Goal: Task Accomplishment & Management: Manage account settings

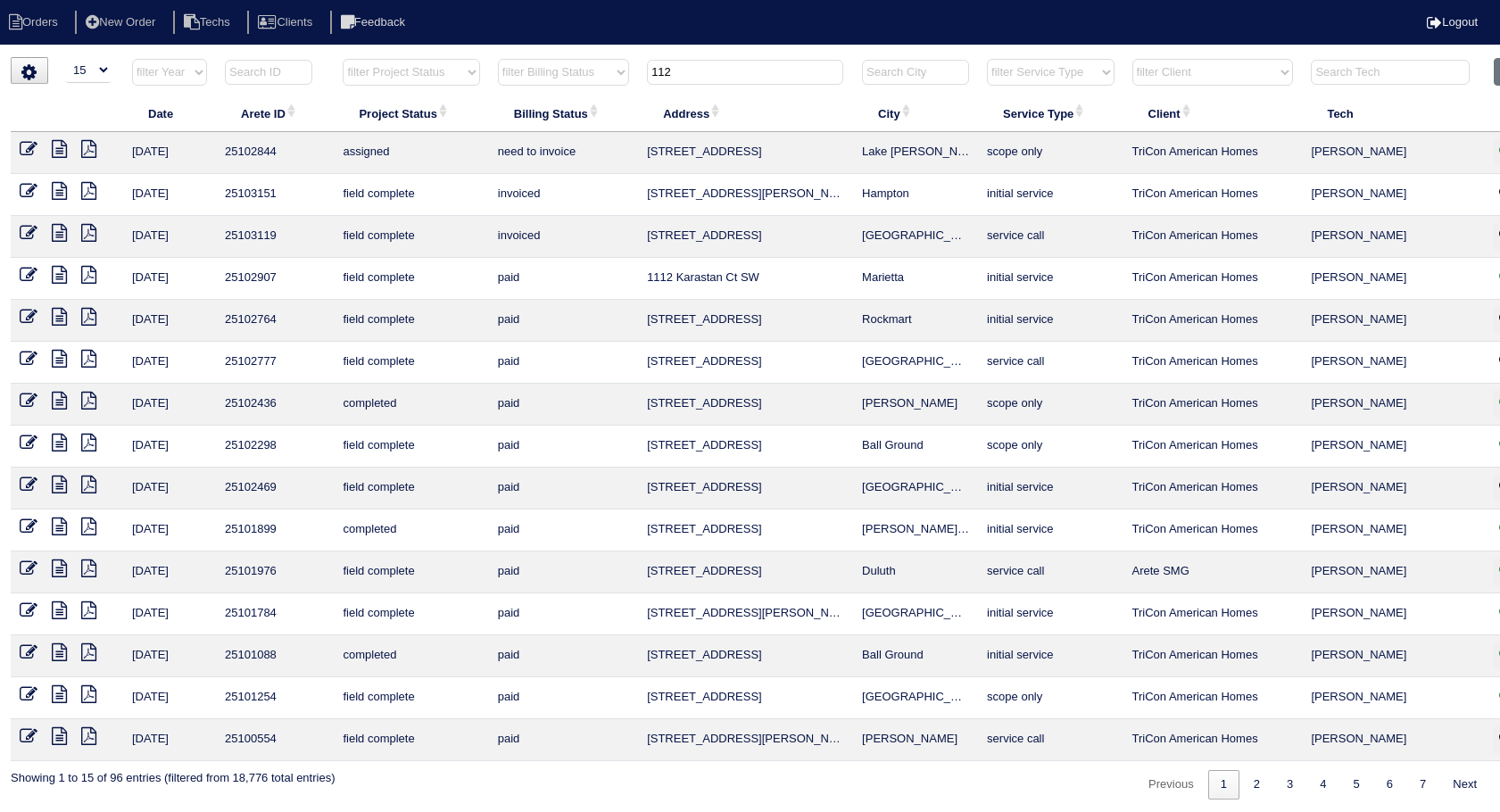
select select "15"
click at [1499, 76] on button "Clear" at bounding box center [1516, 72] width 46 height 28
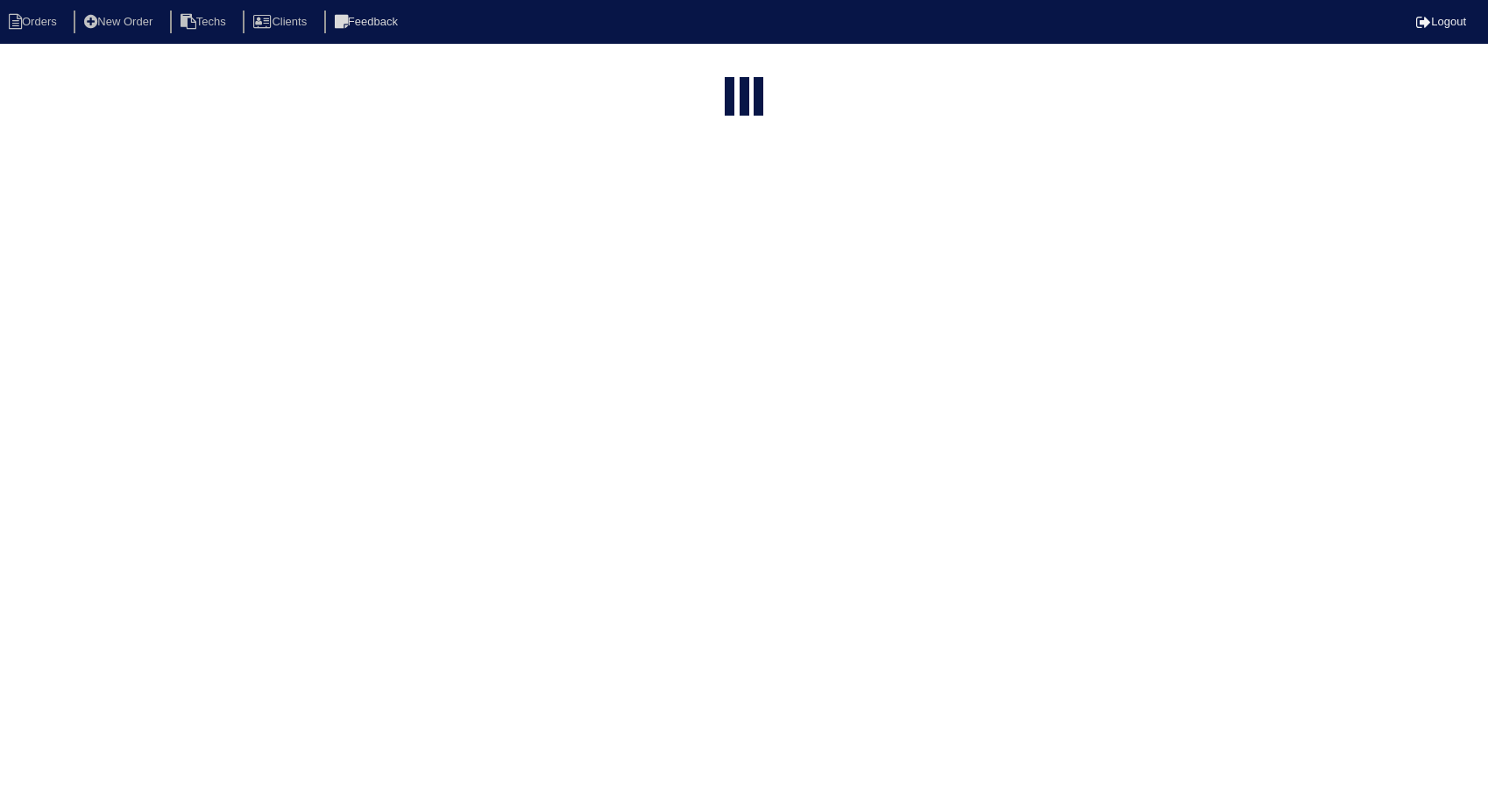
select select "15"
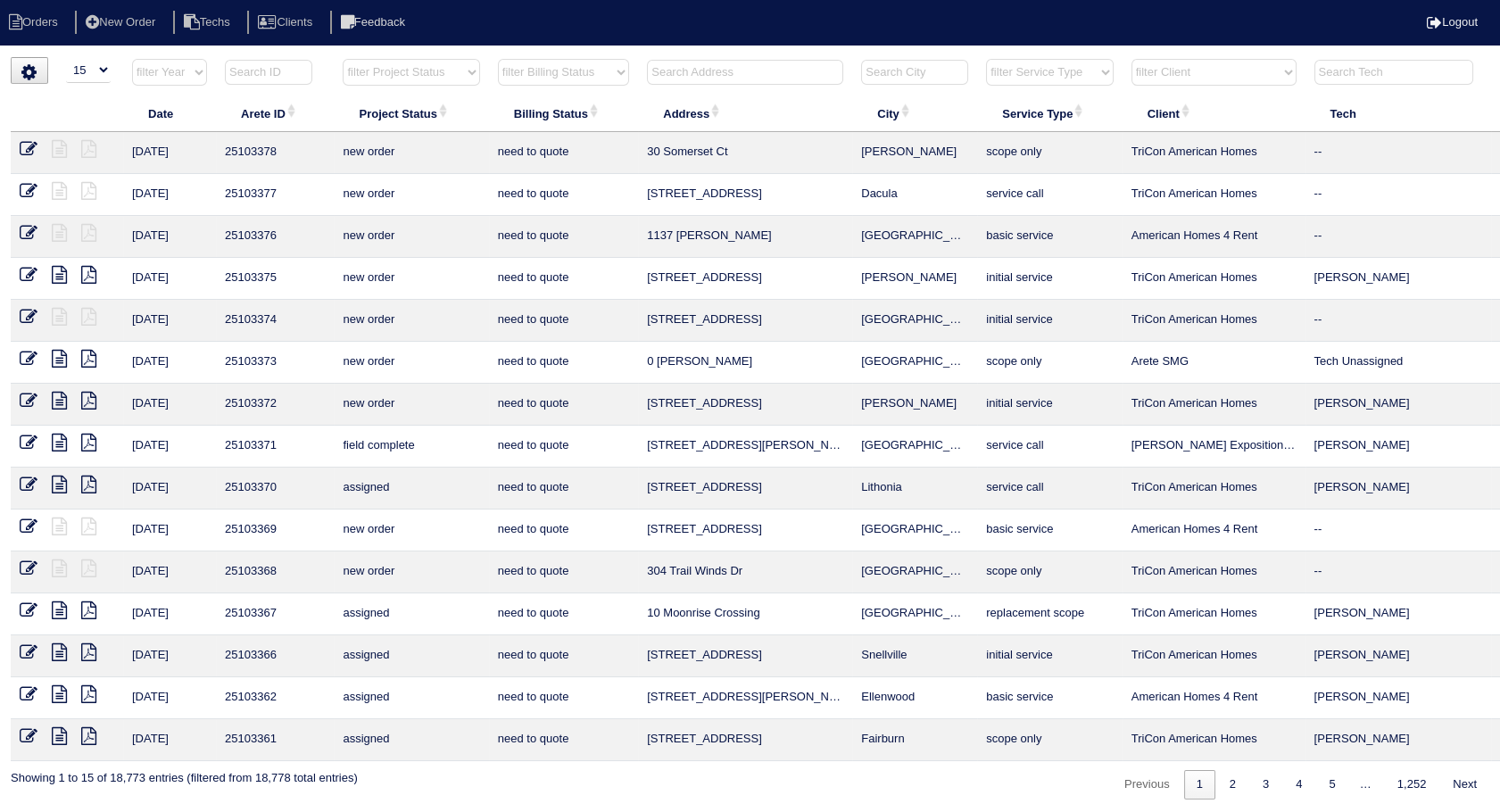
click at [615, 76] on select "filter Billing Status -- Any Billing Status -- need to quote quoted need to inv…" at bounding box center [563, 73] width 131 height 27
click at [498, 59] on select "filter Billing Status -- Any Billing Status -- need to quote quoted need to inv…" at bounding box center [563, 73] width 131 height 27
select select "need to invoice"
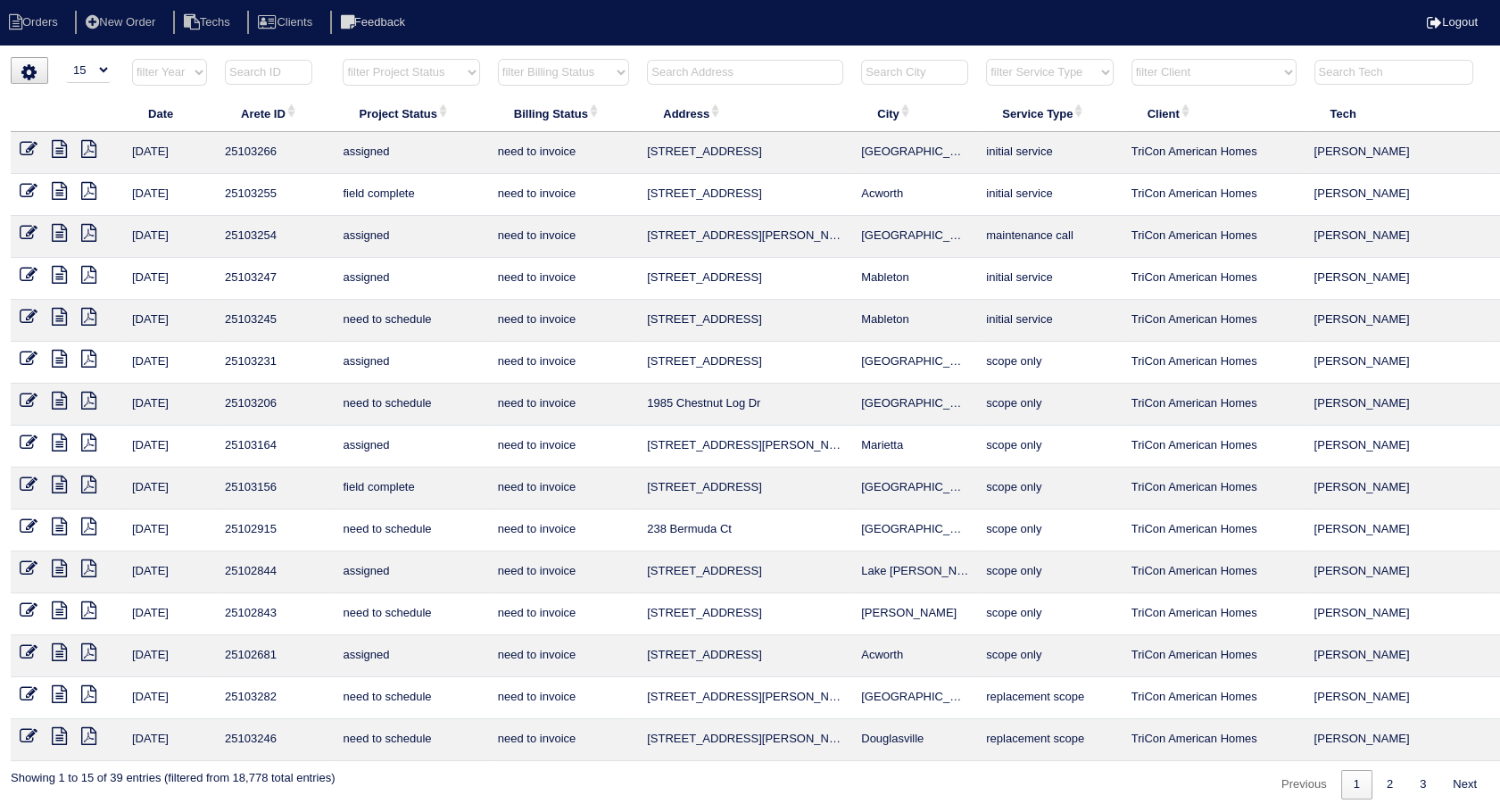
click at [62, 192] on icon at bounding box center [59, 191] width 15 height 18
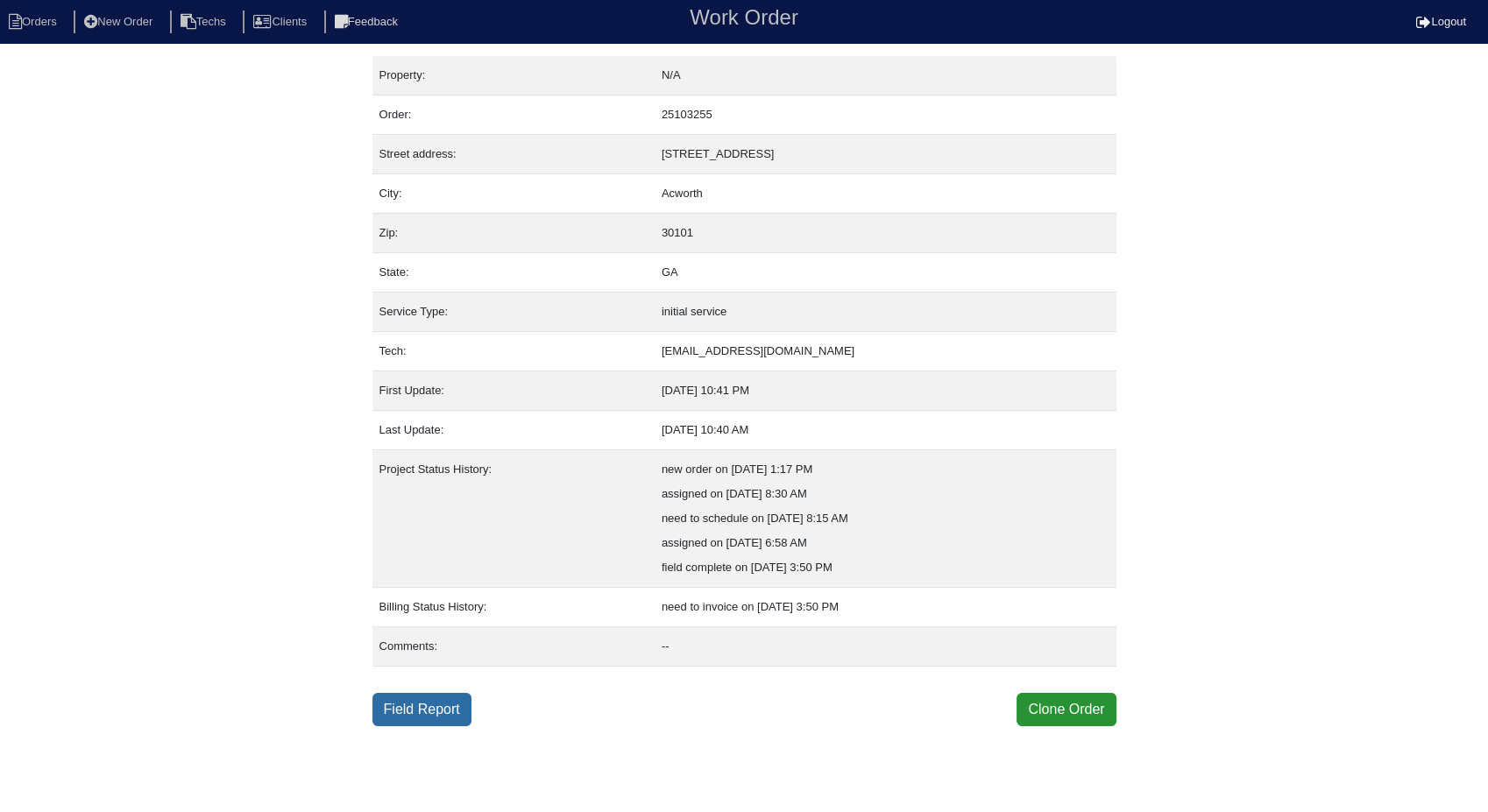
click at [455, 701] on link "Field Report" at bounding box center [422, 710] width 99 height 34
click at [439, 704] on link "Field Report" at bounding box center [422, 710] width 99 height 34
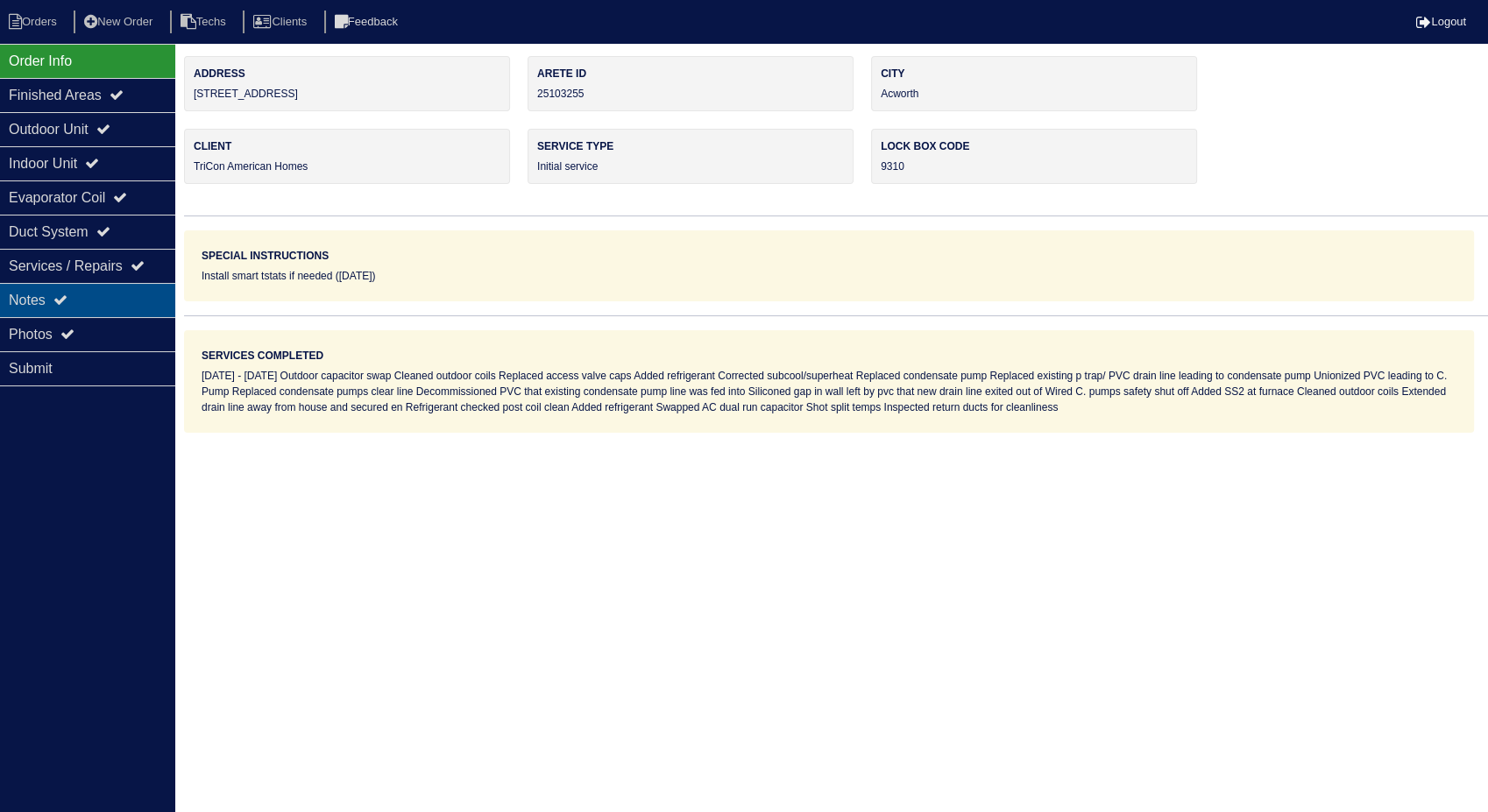
click at [19, 310] on div "Notes" at bounding box center [87, 300] width 175 height 34
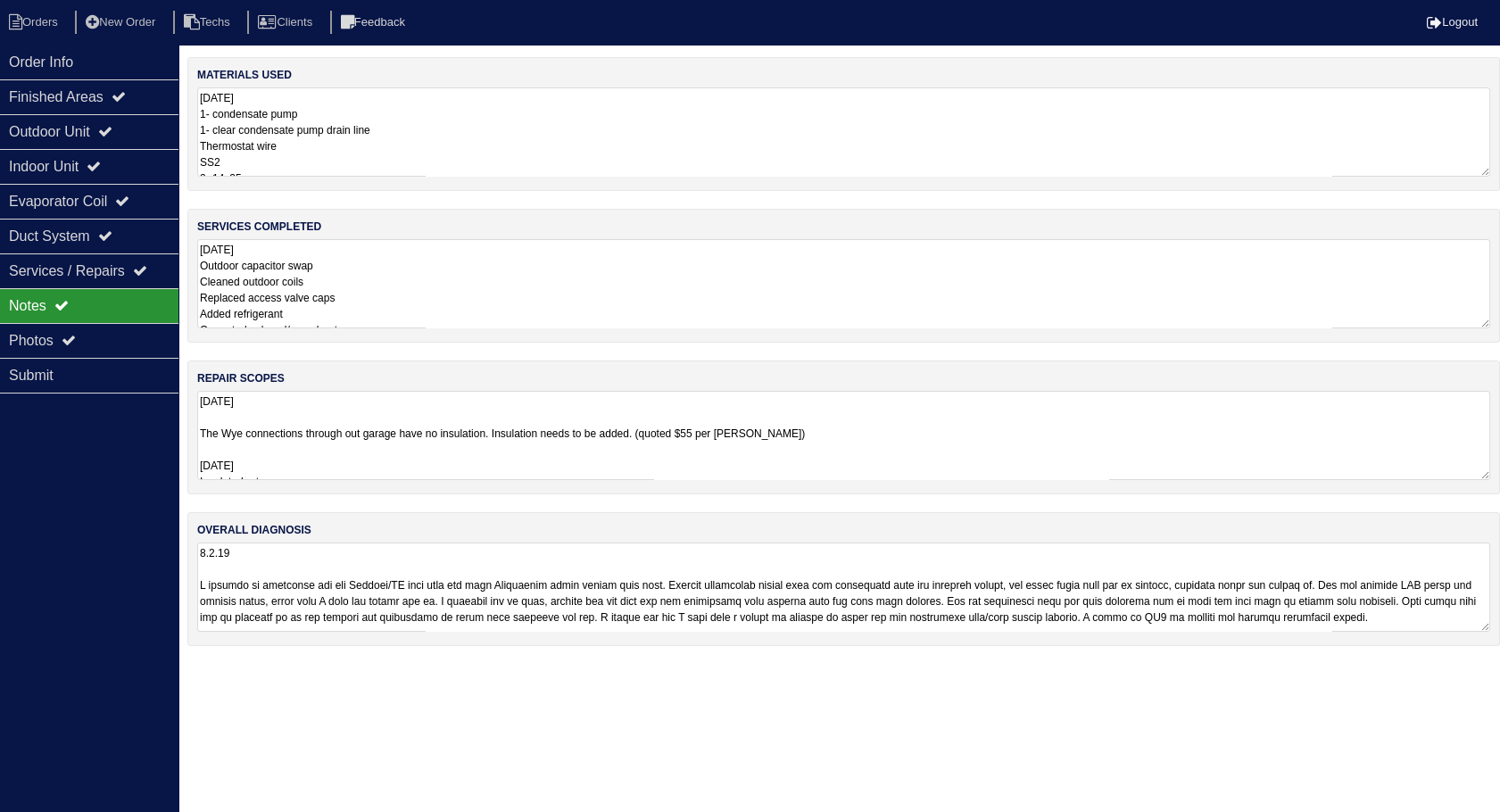
click at [415, 116] on textarea "9.6.25 1- condensate pump 1- clear condensate pump drain line Thermostat wire S…" at bounding box center [844, 132] width 1293 height 89
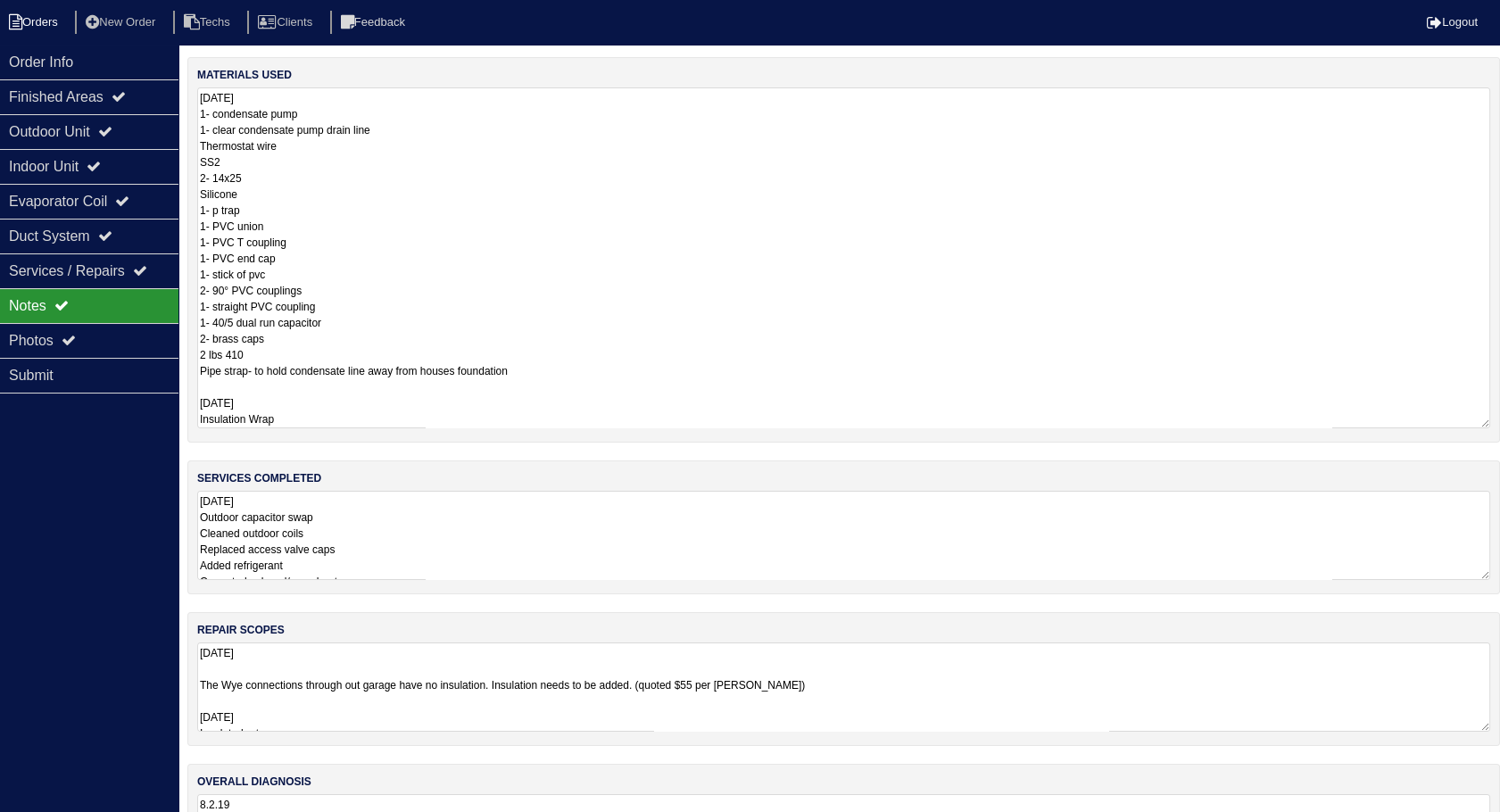
click at [46, 24] on li "Orders" at bounding box center [36, 22] width 73 height 24
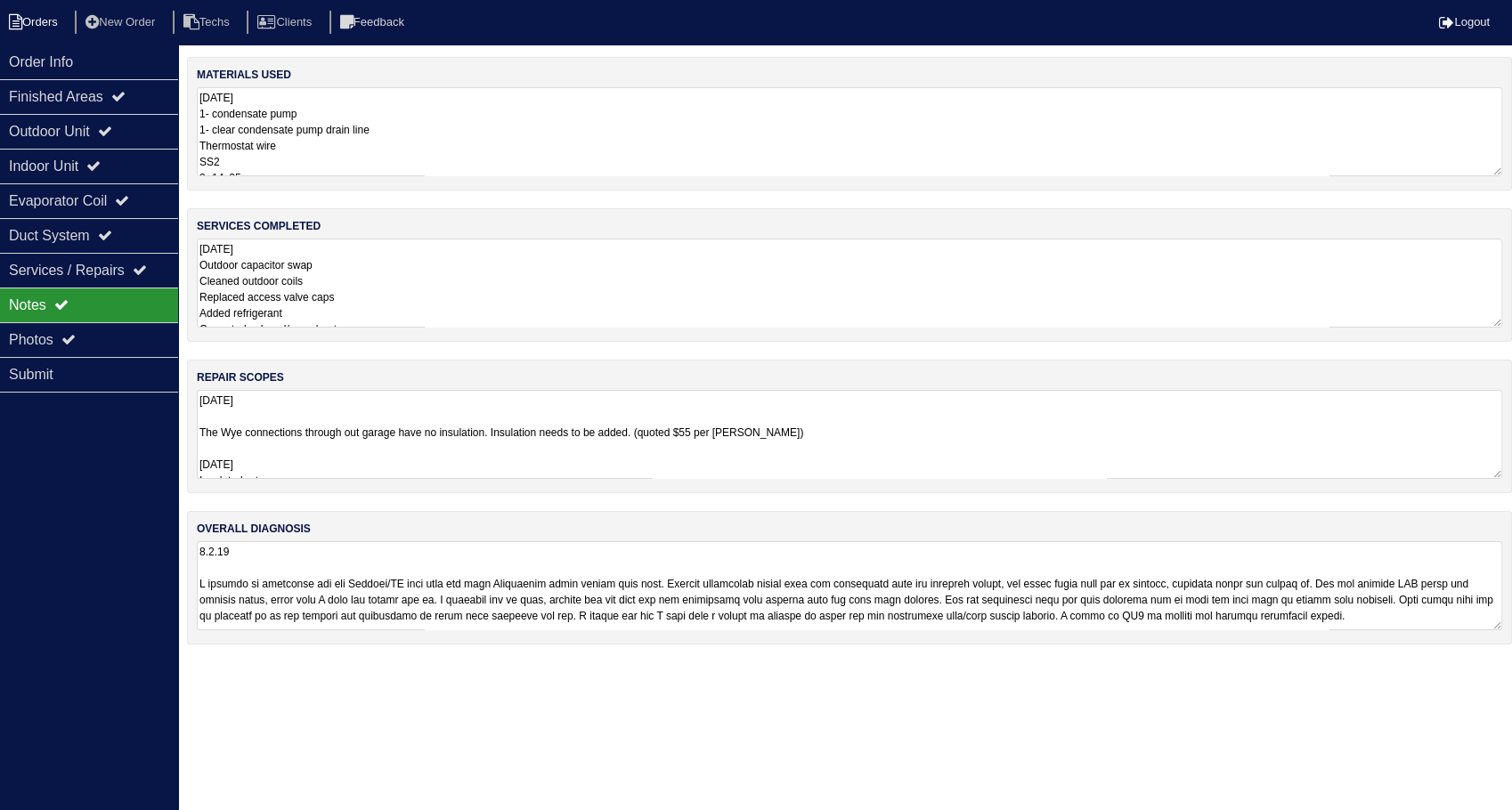
select select "15"
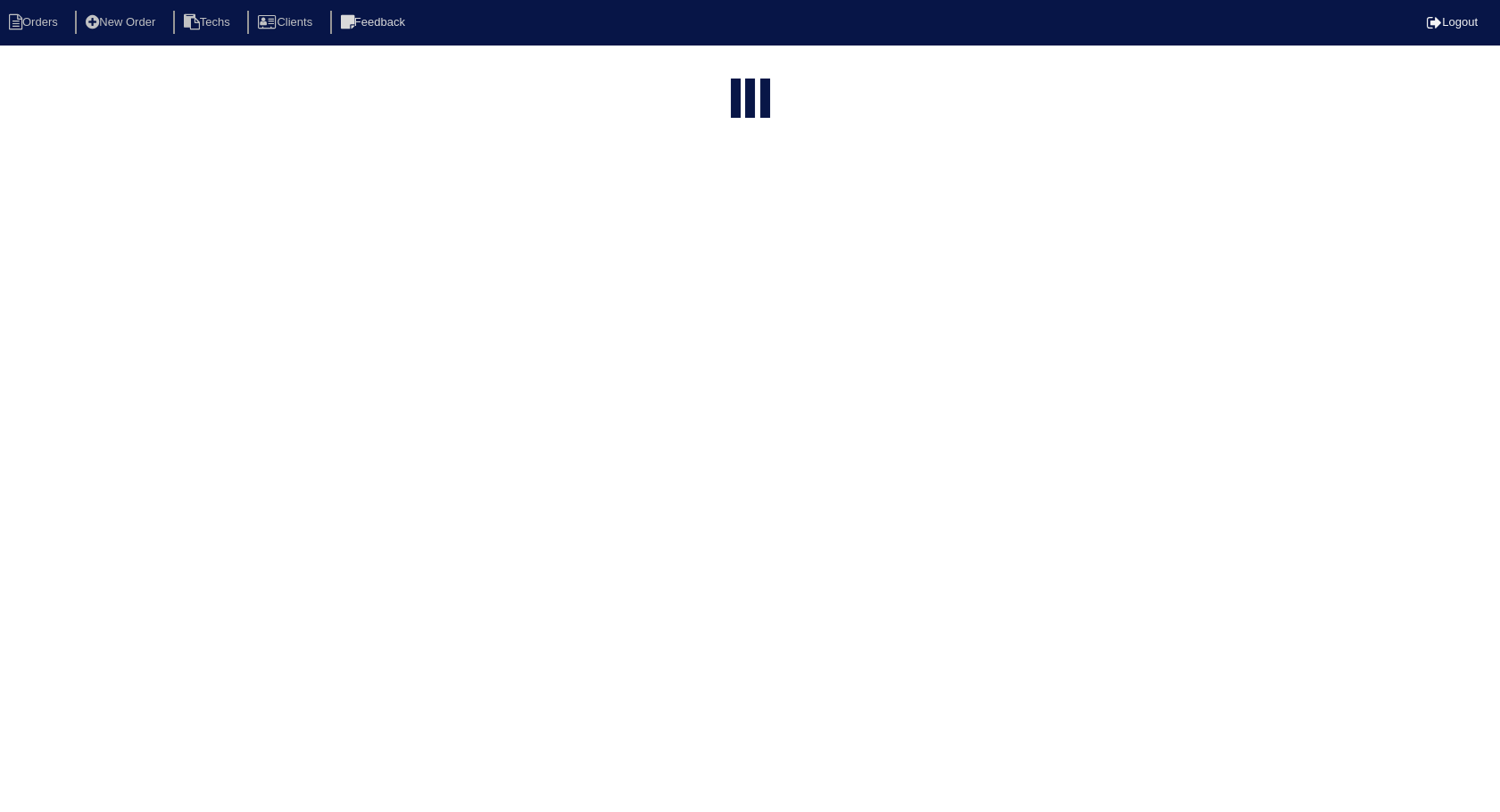
select select "need to invoice"
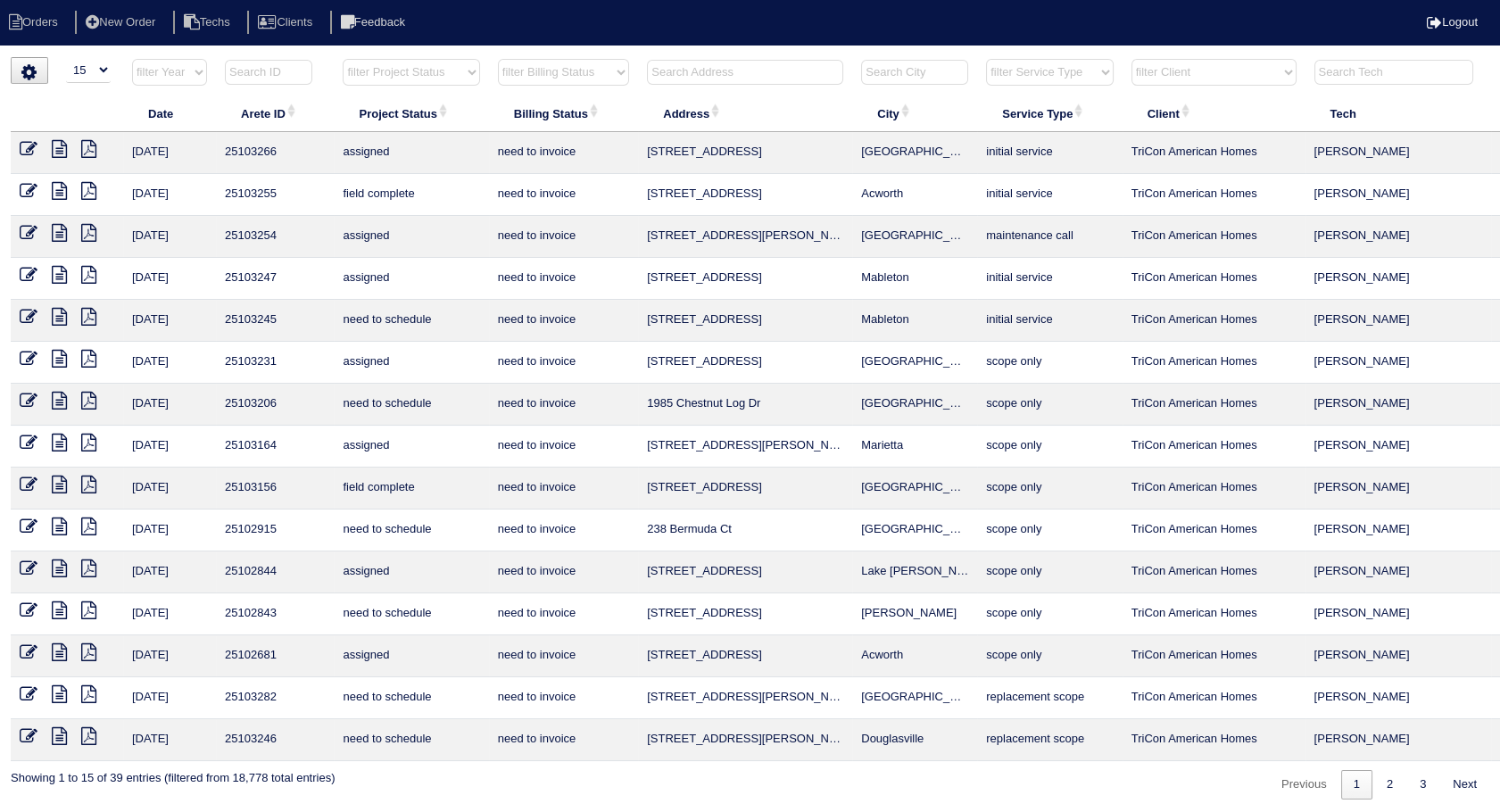
click at [26, 182] on icon at bounding box center [29, 191] width 18 height 18
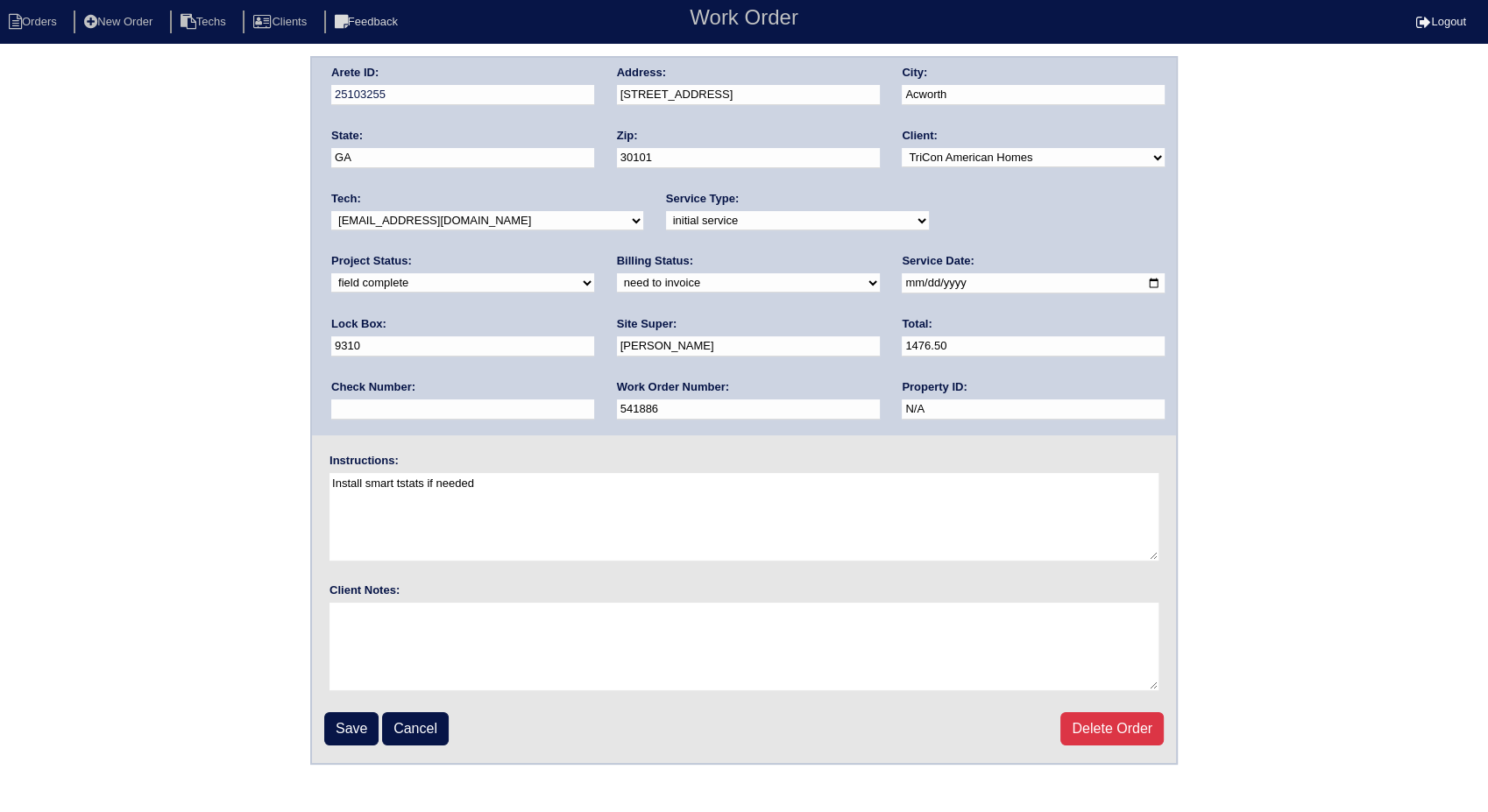
click at [617, 281] on select "need to quote quoted need to invoice invoiced paid warranty purchase order need…" at bounding box center [748, 283] width 262 height 20
select select "invoiced"
click at [617, 273] on select "need to quote quoted need to invoice invoiced paid warranty purchase order need…" at bounding box center [748, 283] width 262 height 20
click at [370, 732] on input "Save" at bounding box center [351, 729] width 54 height 34
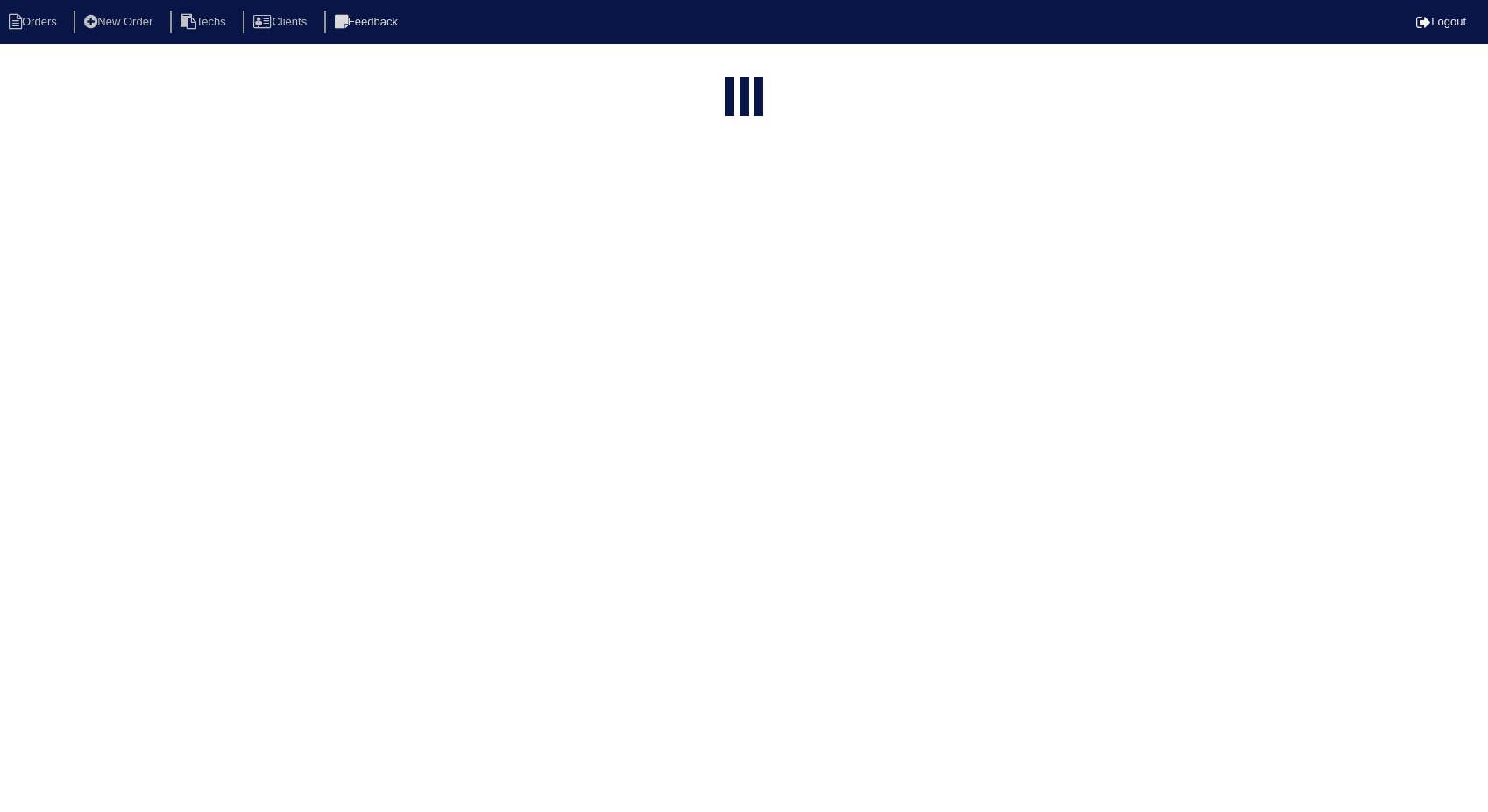
select select "15"
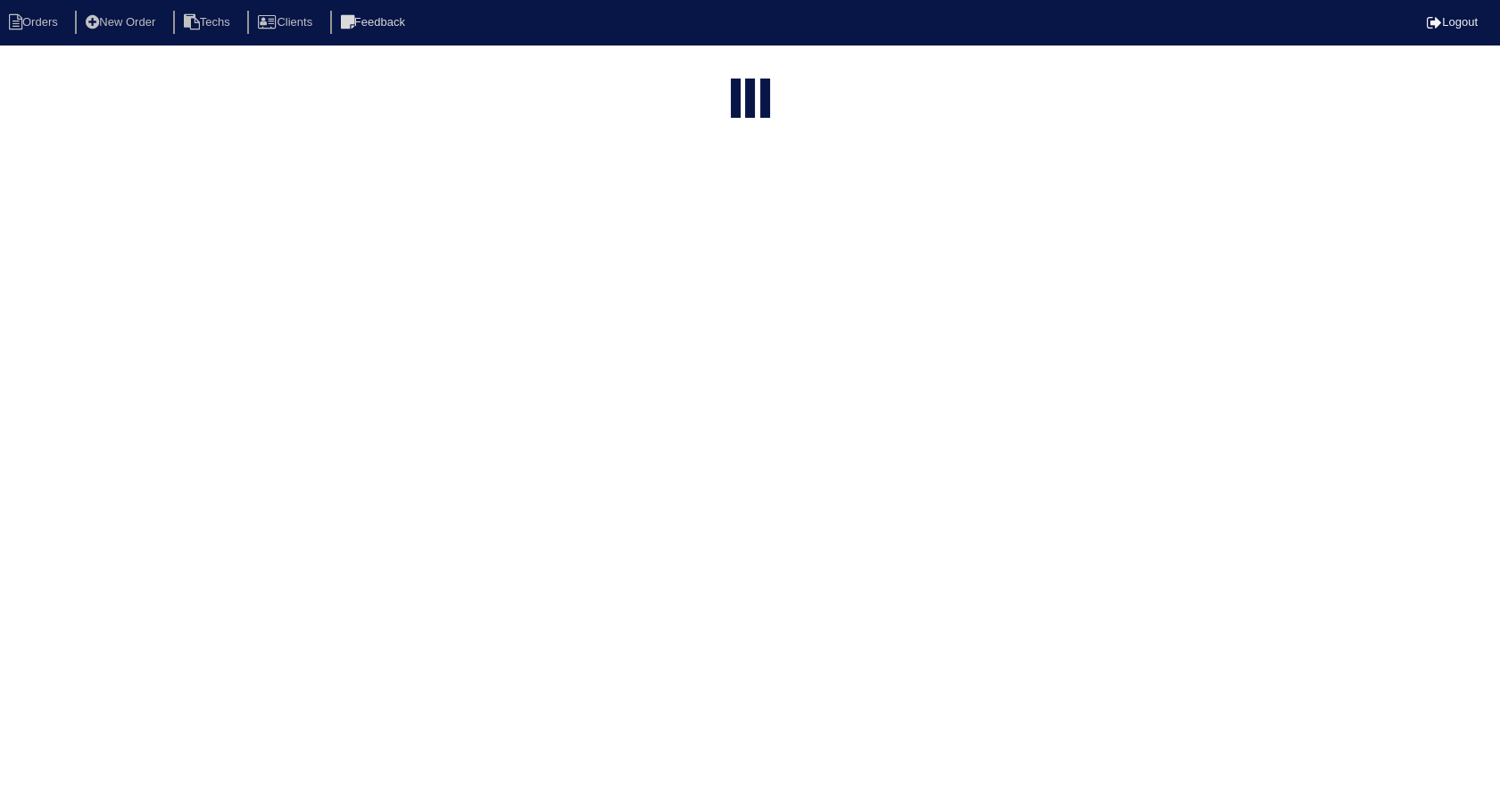
select select "need to invoice"
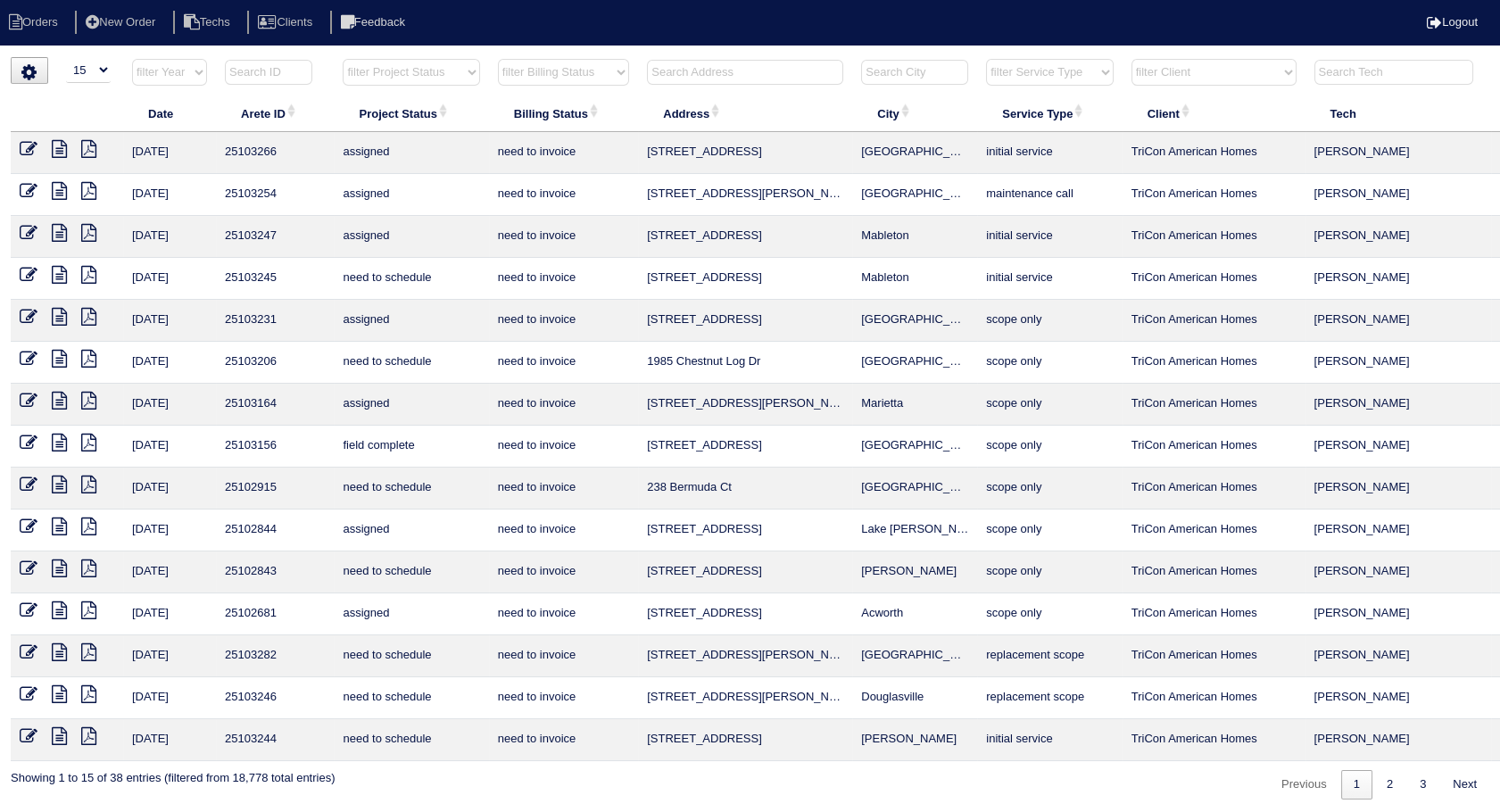
click at [64, 439] on icon at bounding box center [59, 442] width 15 height 18
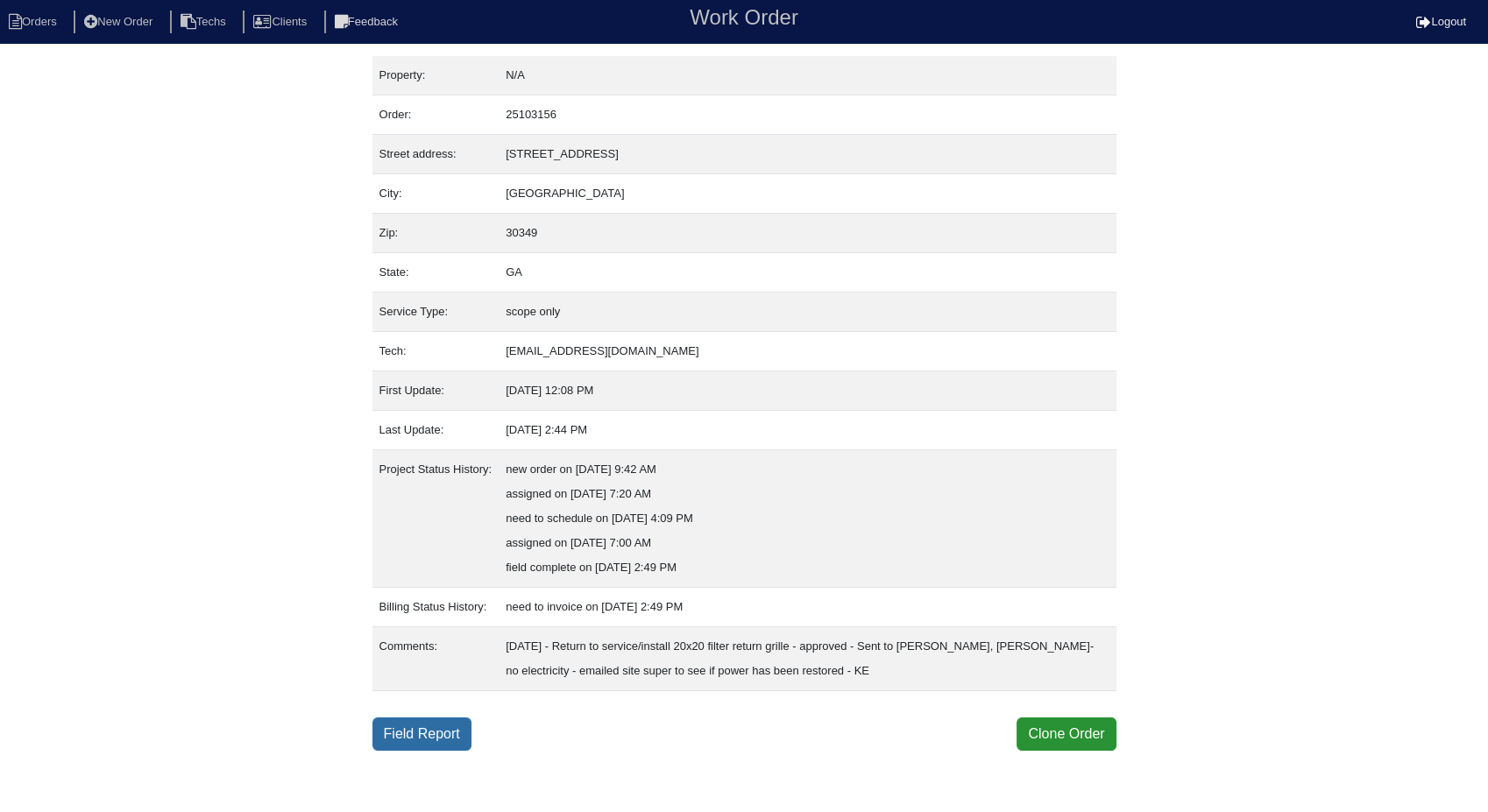
click at [443, 726] on link "Field Report" at bounding box center [422, 734] width 99 height 34
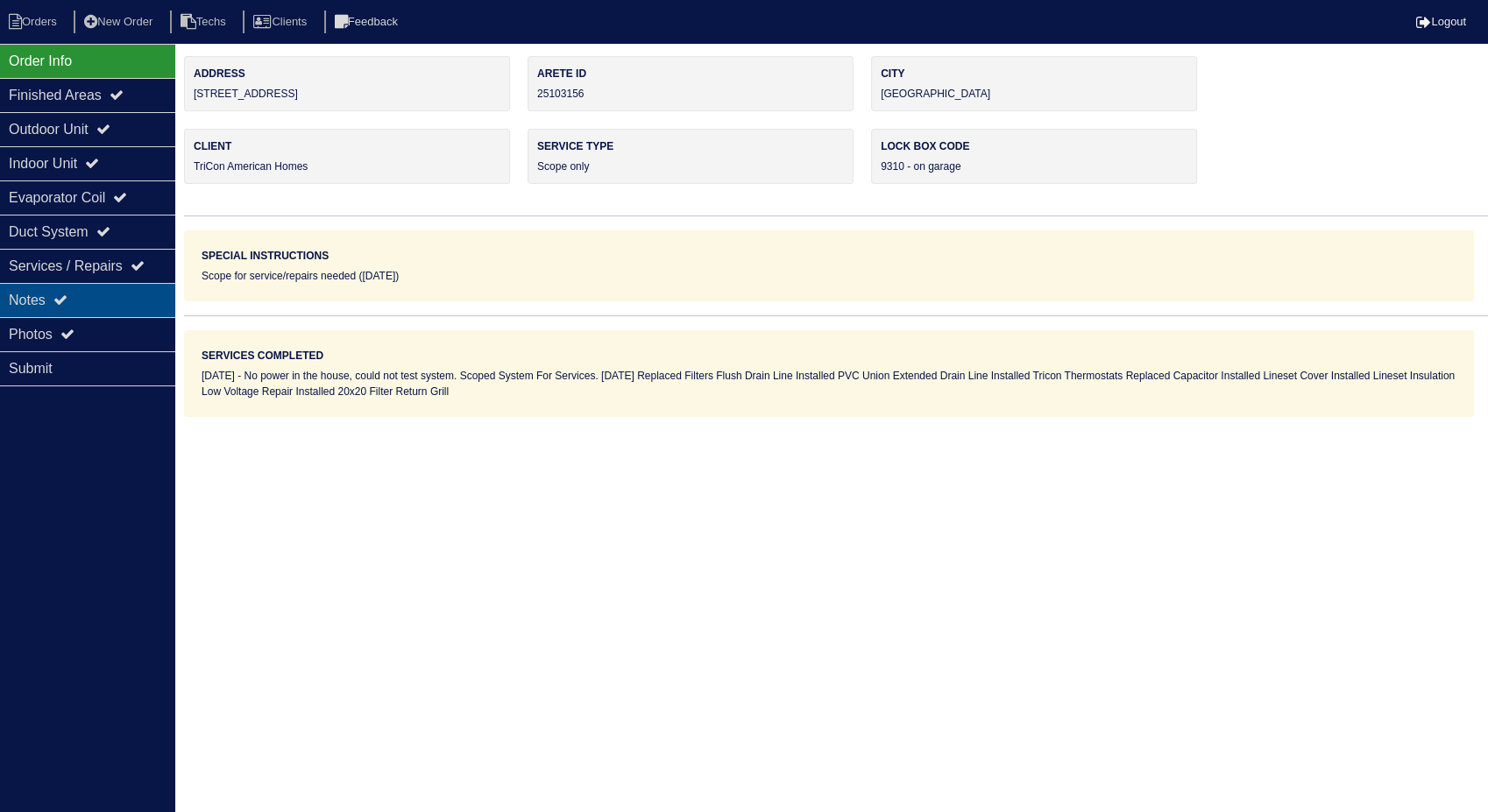
click at [43, 296] on div "Notes" at bounding box center [87, 300] width 175 height 34
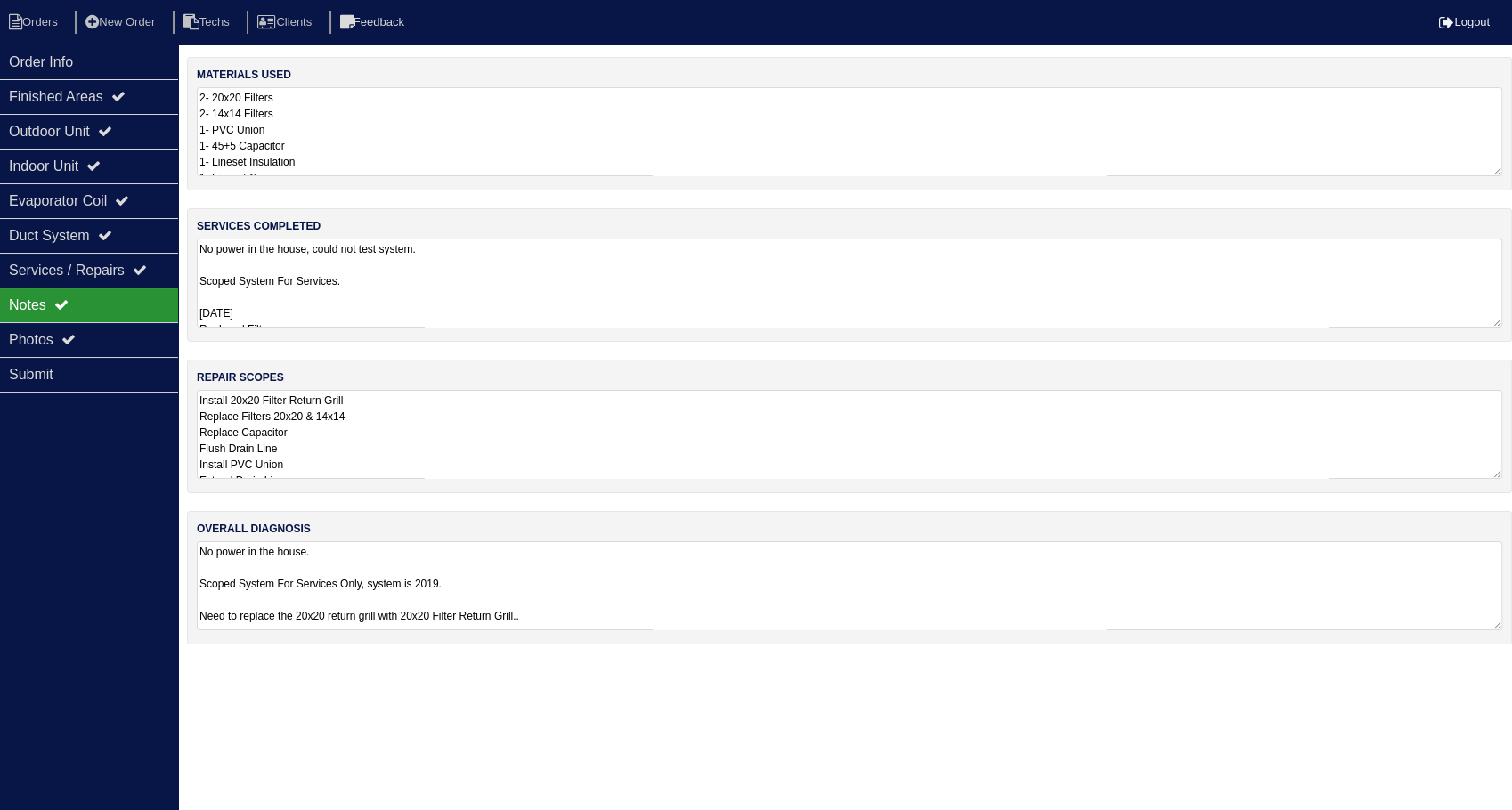
click at [336, 117] on textarea "2- 20x20 Filters 2- 14x14 Filters 1- PVC Union 1- 45+5 Capacitor 1- Lineset Ins…" at bounding box center [849, 131] width 1305 height 89
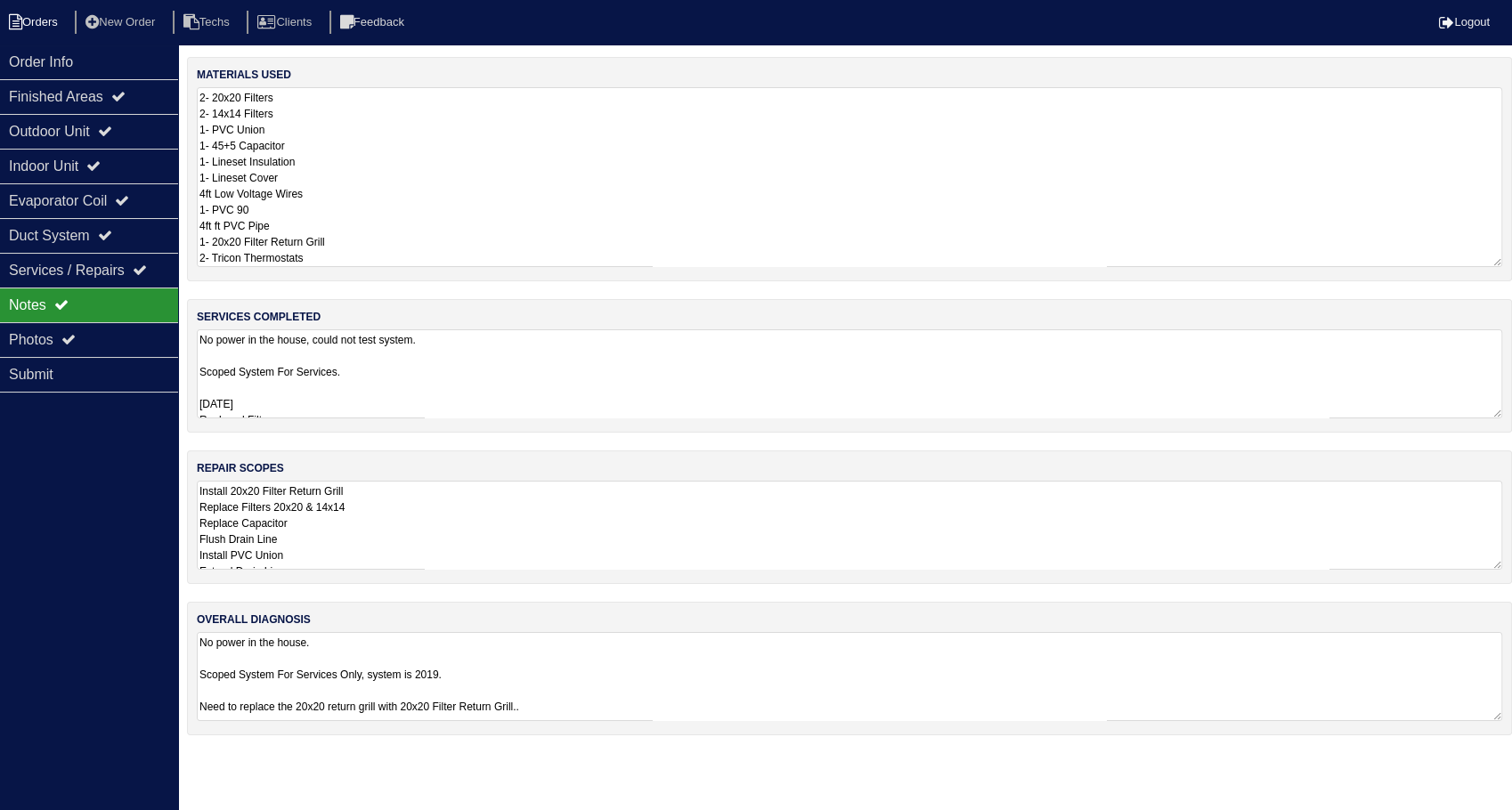
click at [47, 31] on li "Orders" at bounding box center [36, 22] width 72 height 24
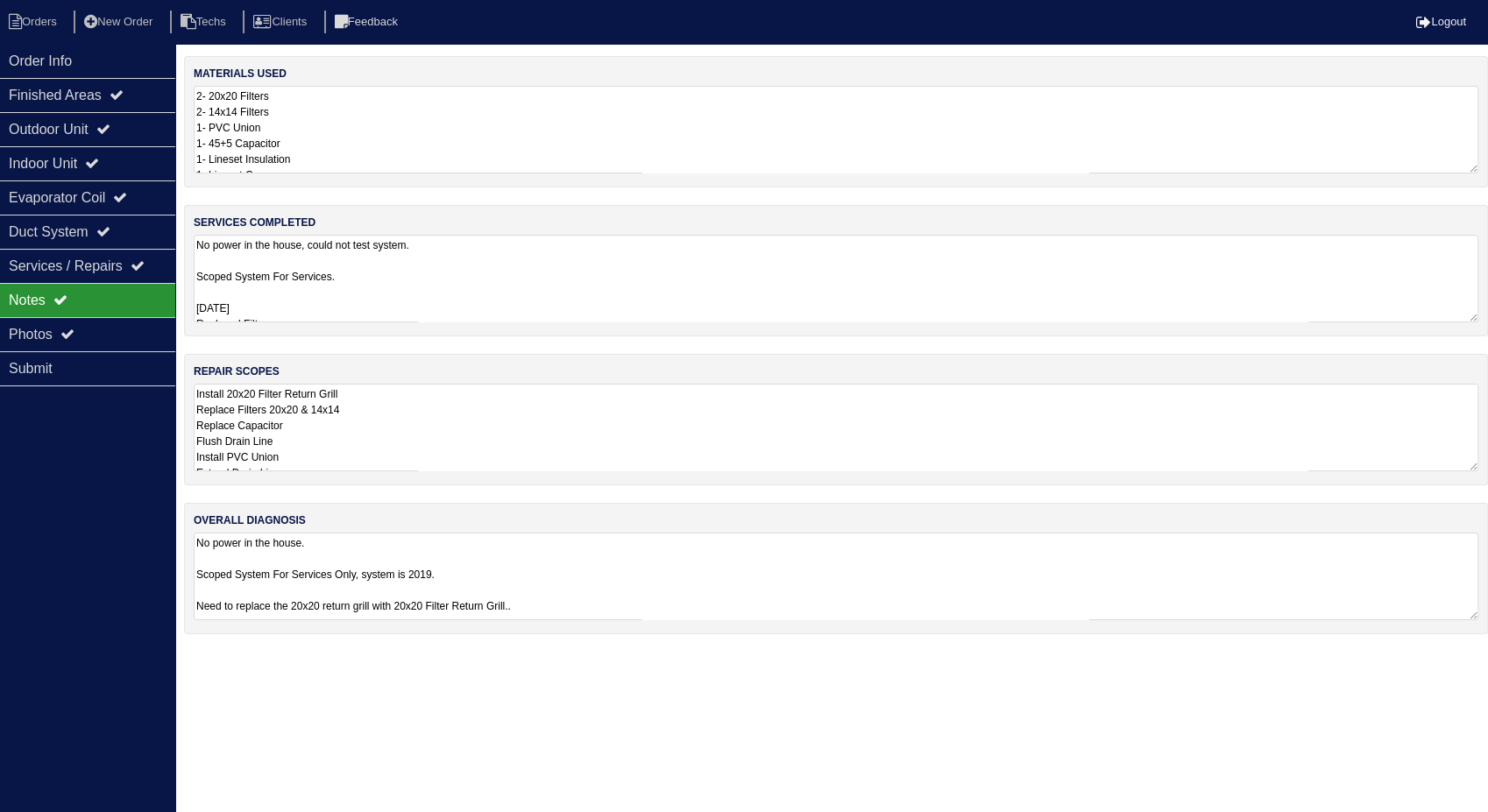
select select "15"
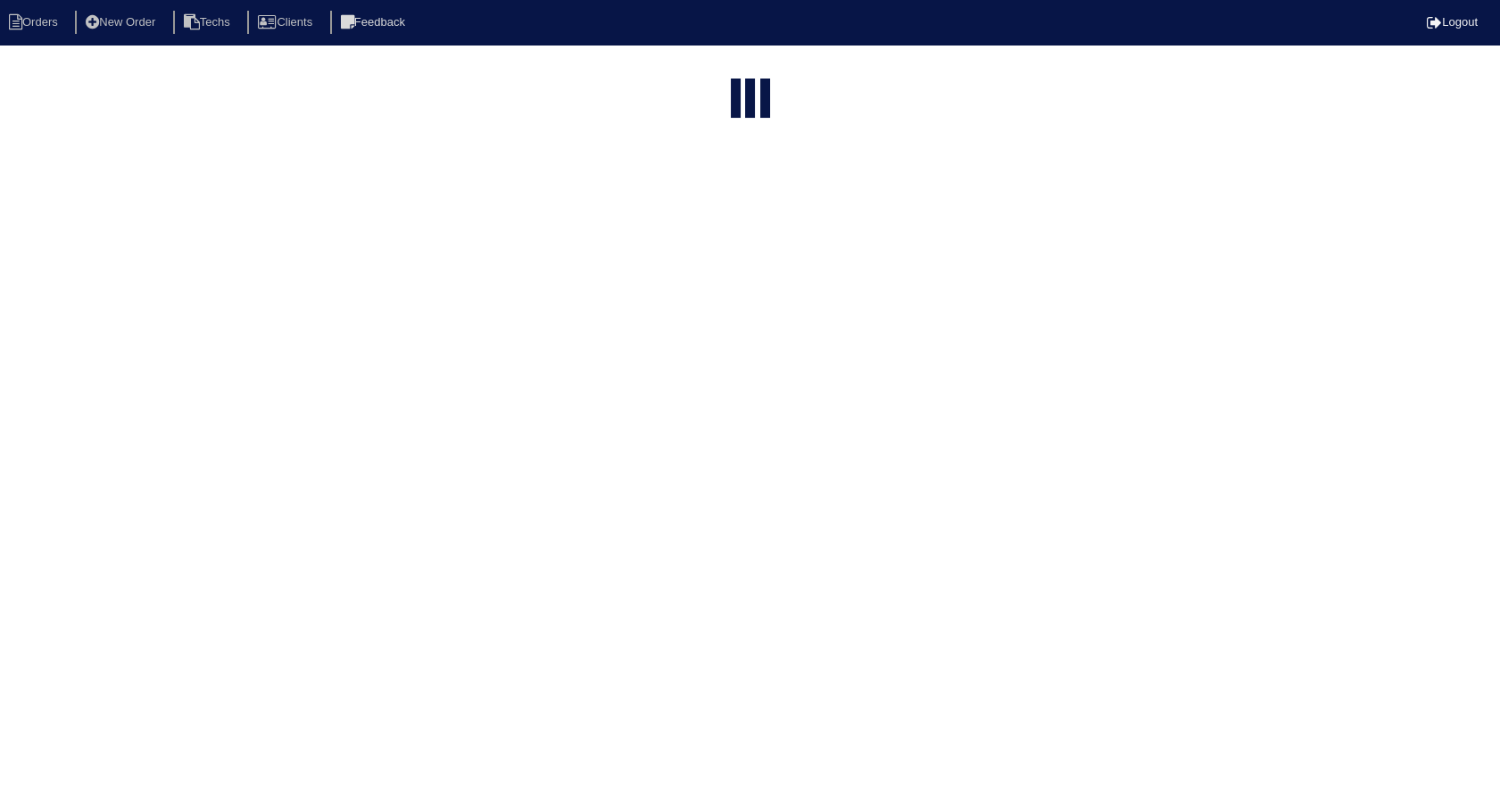
select select "need to invoice"
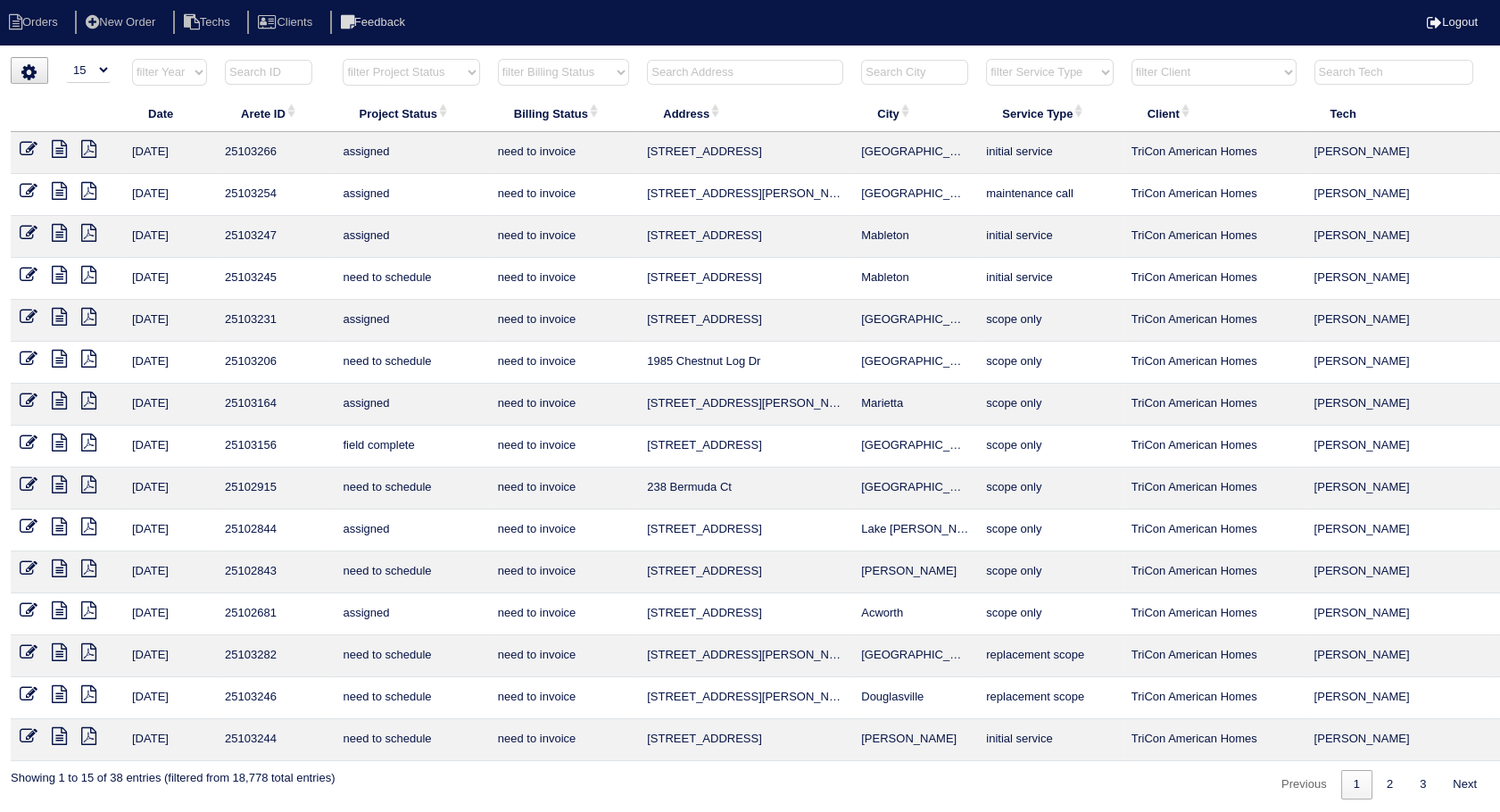
click at [756, 68] on input "text" at bounding box center [745, 73] width 197 height 25
type input "1432"
select select "need to invoice"
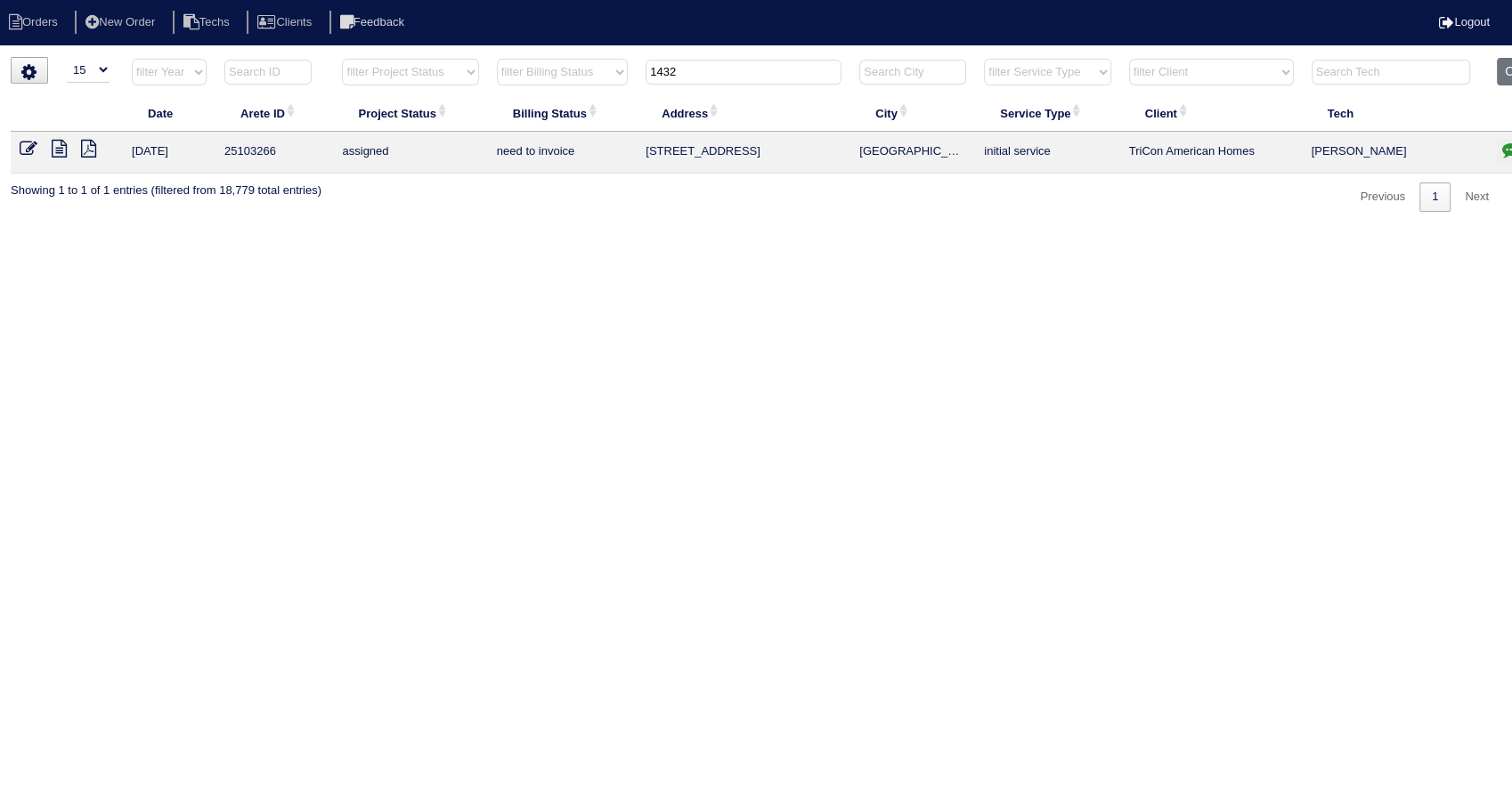
type input "1432"
click at [24, 143] on icon at bounding box center [29, 148] width 18 height 18
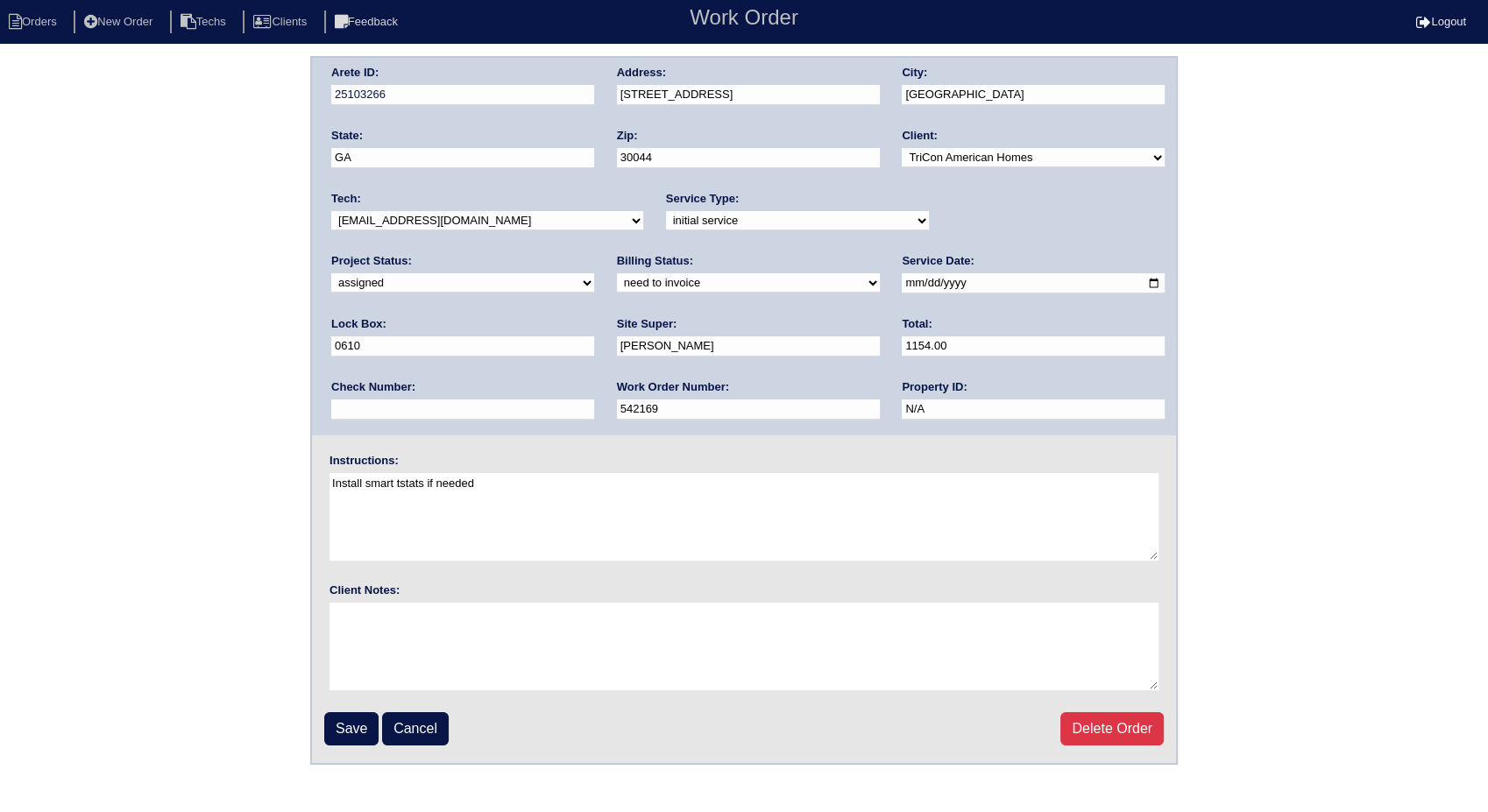
click at [617, 279] on select "need to quote quoted need to invoice invoiced paid warranty purchase order need…" at bounding box center [748, 283] width 262 height 20
select select "invoiced"
click at [617, 273] on select "need to quote quoted need to invoice invoiced paid warranty purchase order need…" at bounding box center [748, 283] width 262 height 20
click at [353, 720] on input "Save" at bounding box center [351, 729] width 54 height 34
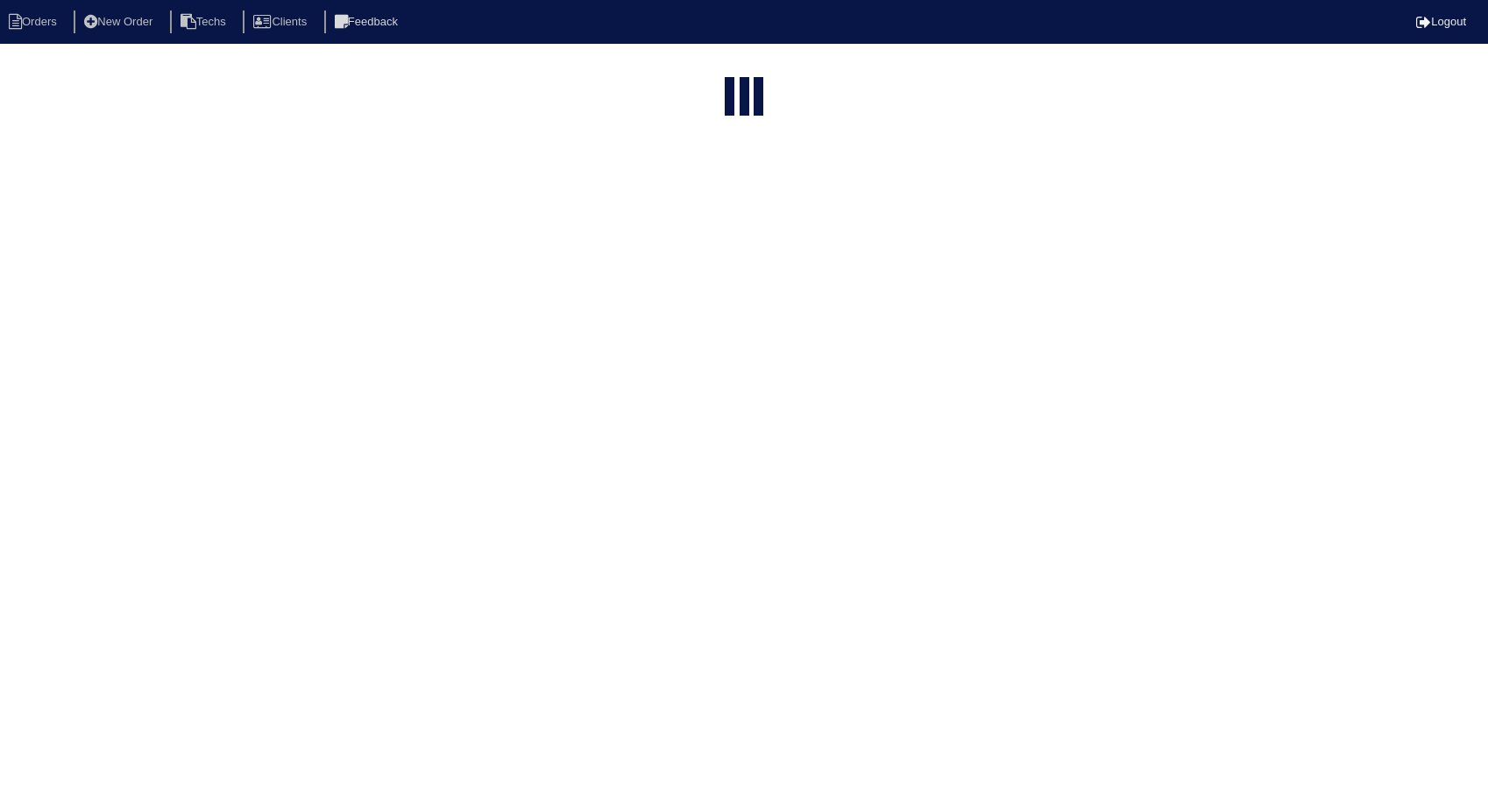
select select "15"
select select "need to invoice"
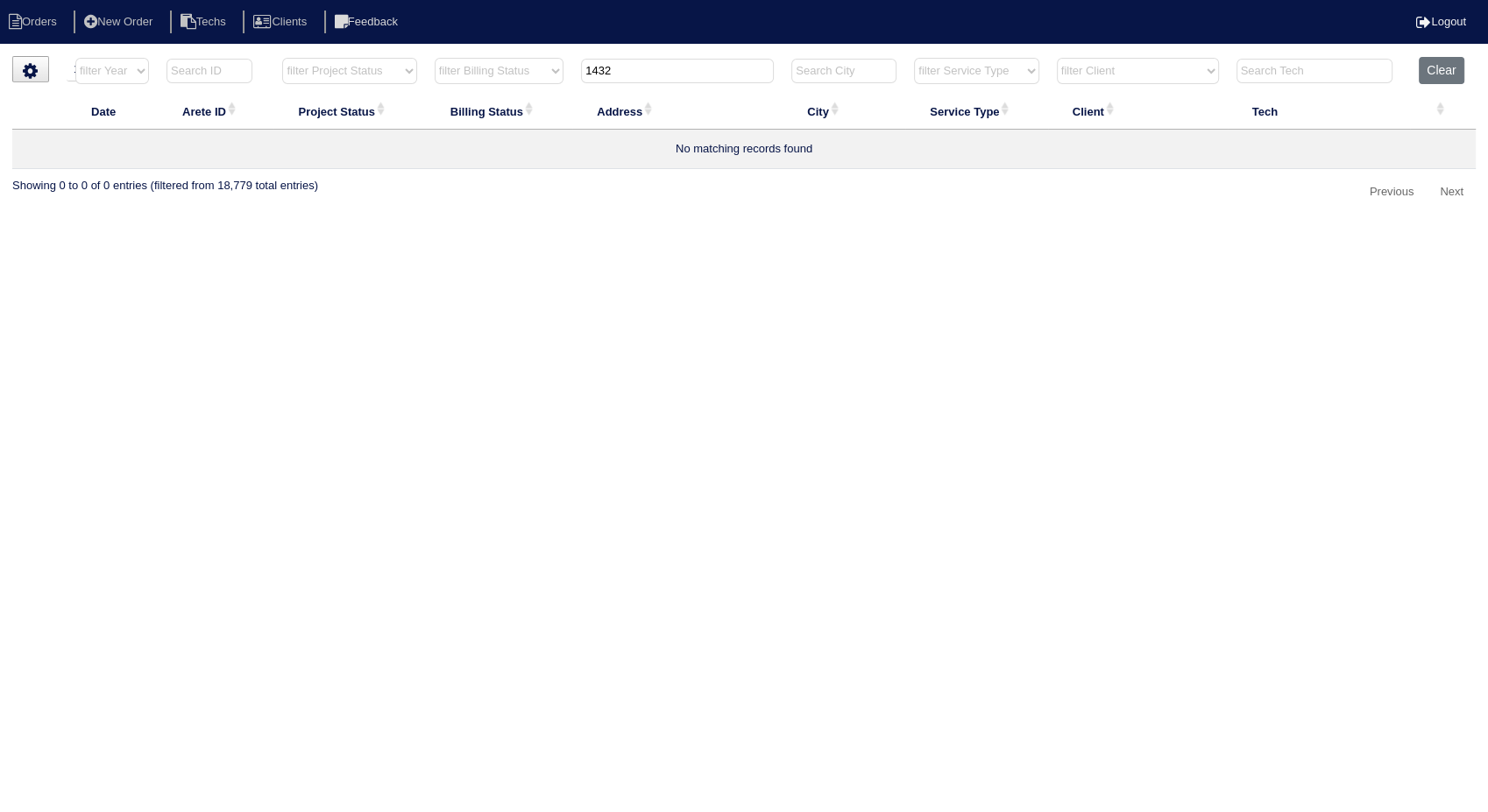
drag, startPoint x: 636, startPoint y: 64, endPoint x: 543, endPoint y: 71, distance: 93.3
click at [543, 71] on tr "filter Year -- Any Year -- 2025 2024 2023 2022 2021 2020 2019 filter Project St…" at bounding box center [743, 75] width 1463 height 36
type input "138"
select select "need to invoice"
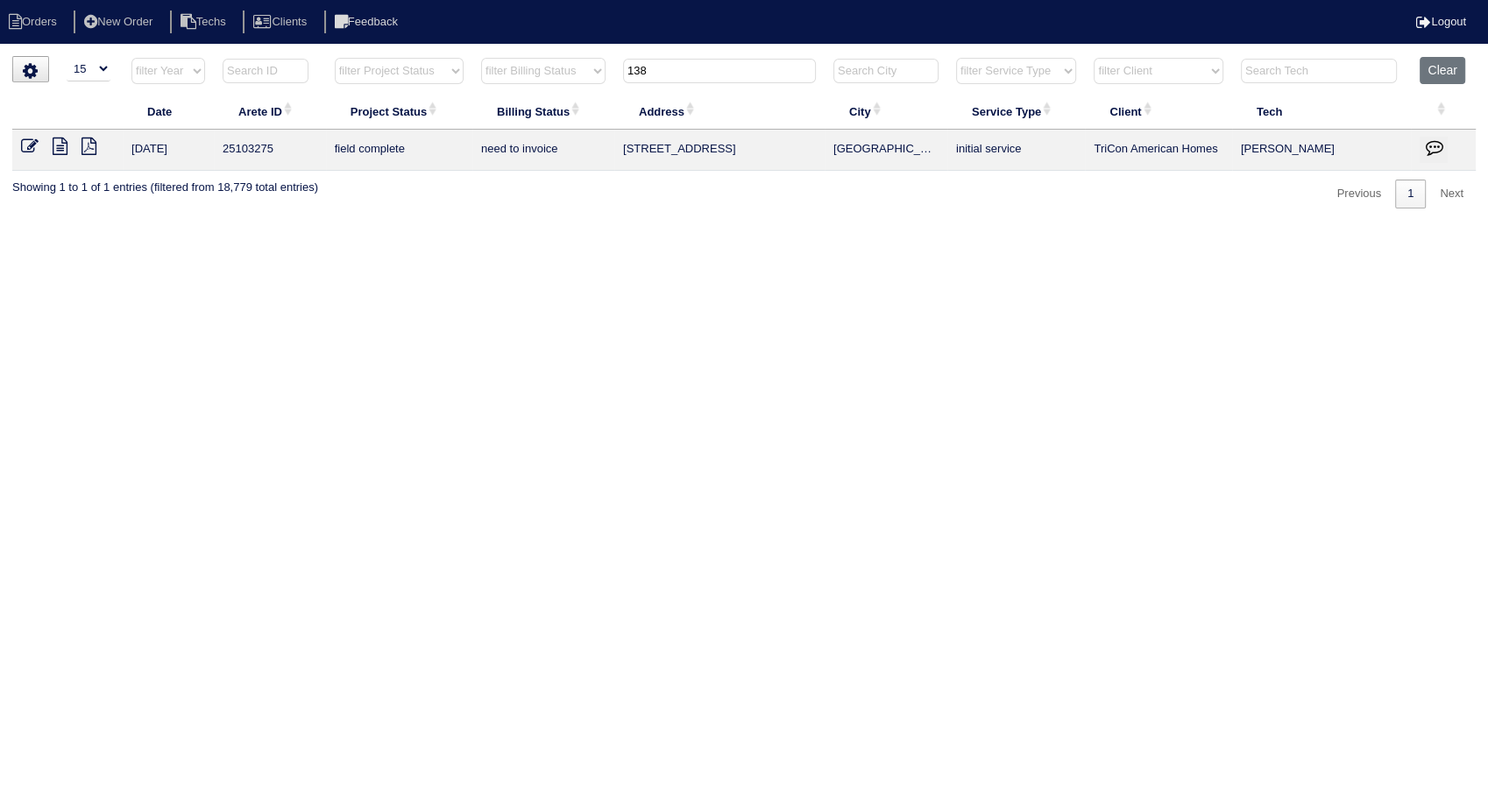
type input "138"
click at [27, 146] on icon at bounding box center [29, 146] width 18 height 18
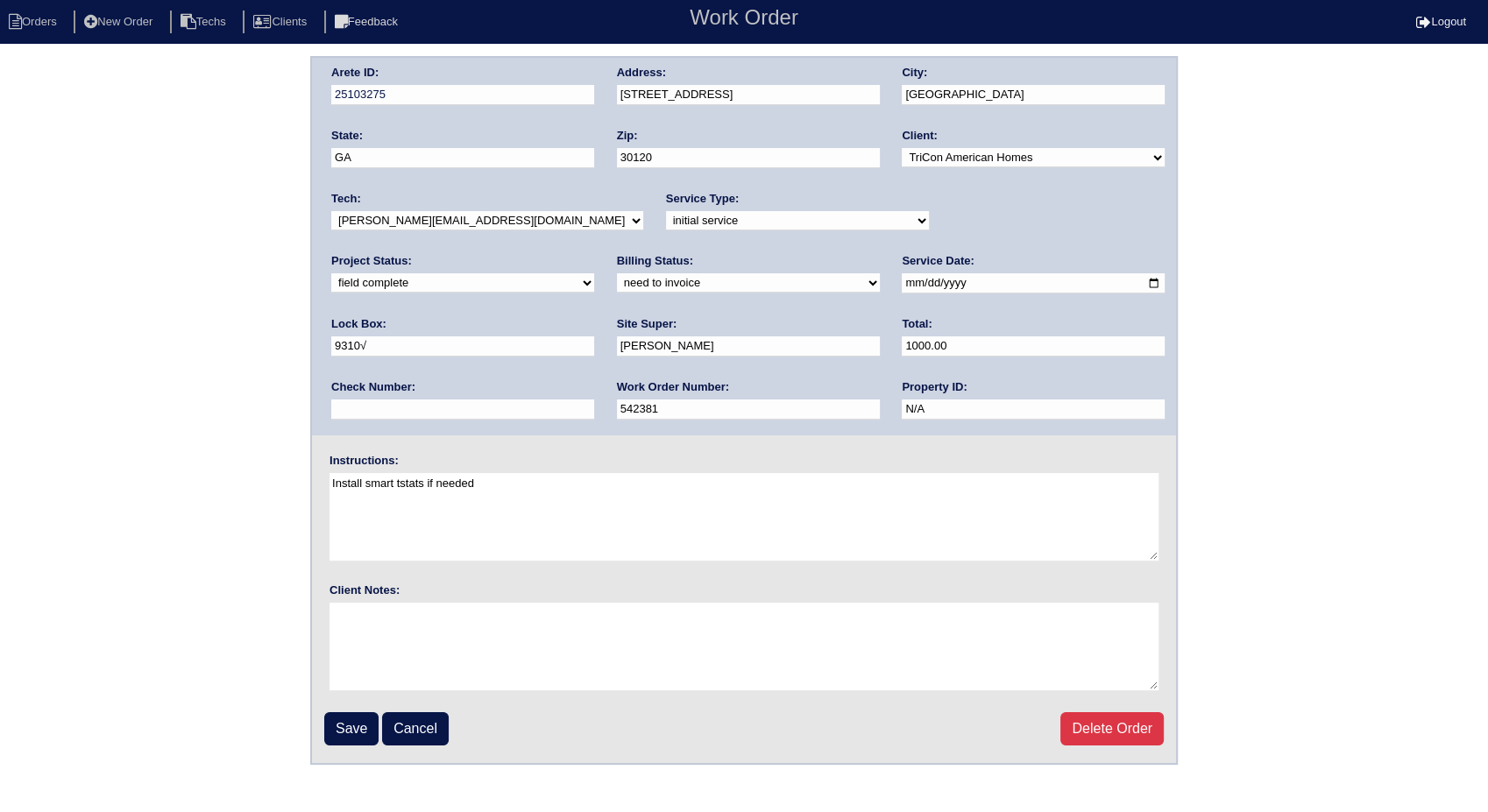
click at [617, 281] on select "need to quote quoted need to invoice invoiced paid warranty purchase order need…" at bounding box center [748, 283] width 262 height 20
select select "invoiced"
click at [617, 273] on select "need to quote quoted need to invoice invoiced paid warranty purchase order need…" at bounding box center [748, 283] width 262 height 20
click at [340, 725] on input "Save" at bounding box center [351, 729] width 54 height 34
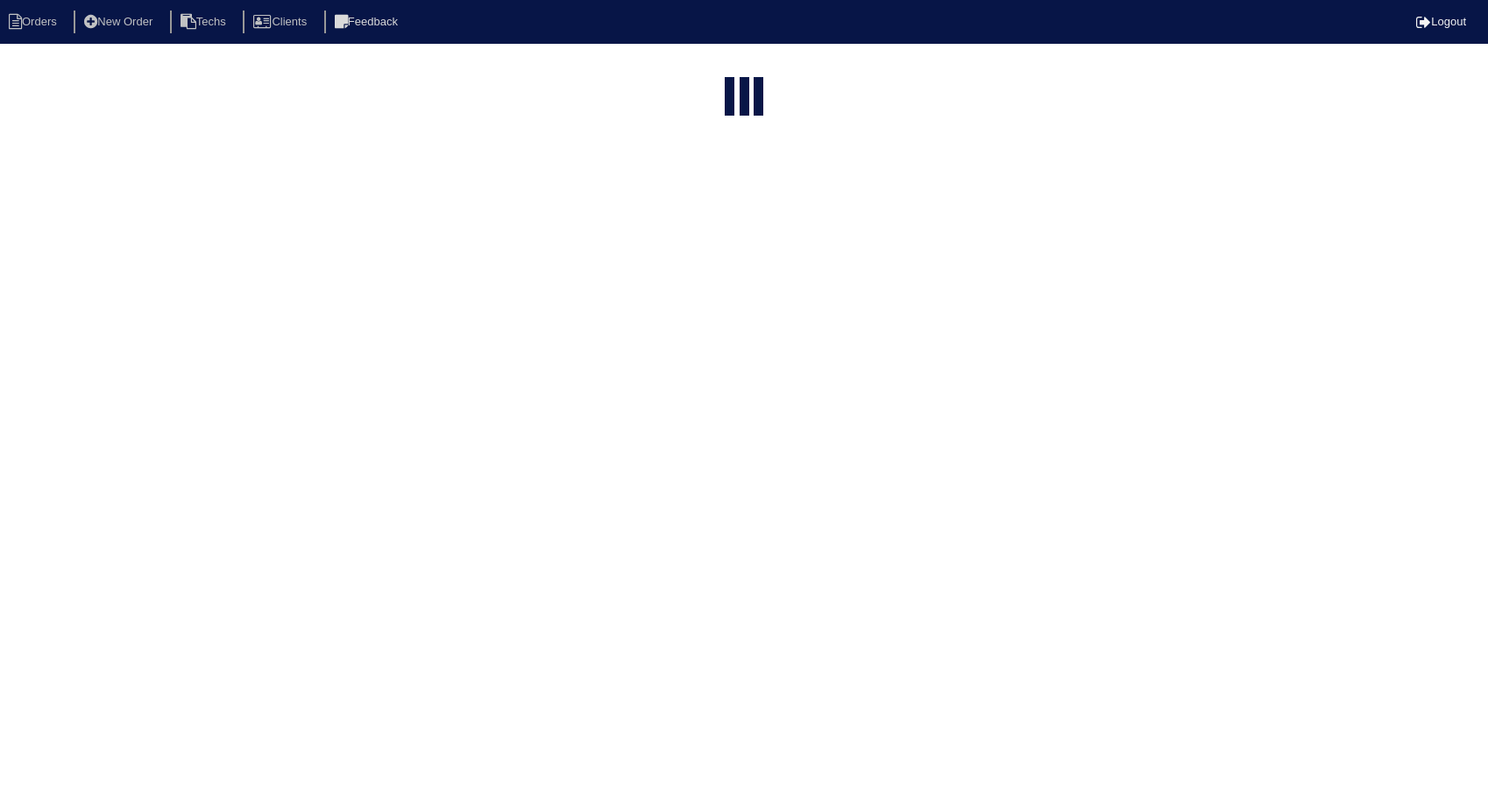
select select "15"
type input "138"
select select "need to invoice"
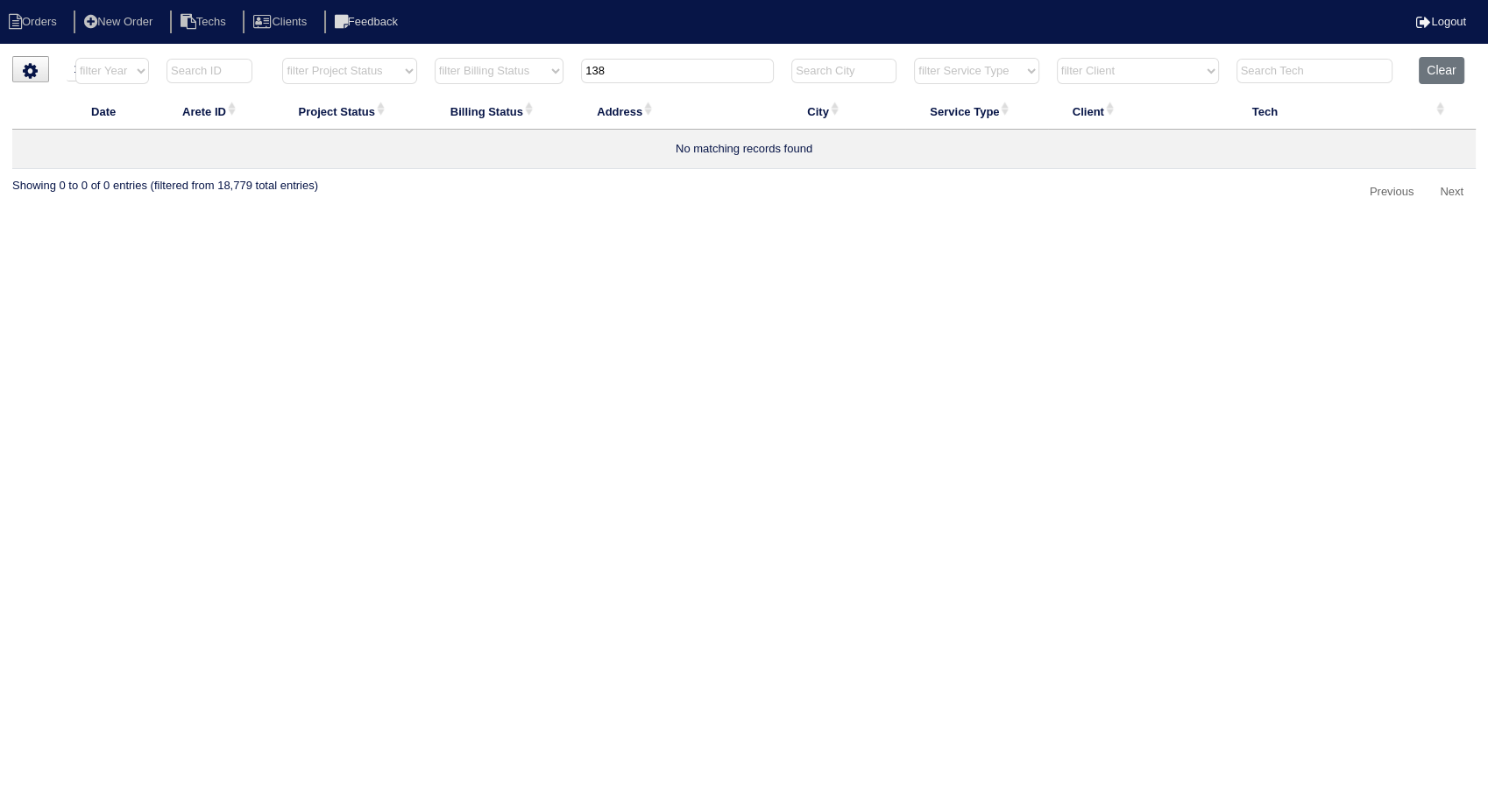
drag, startPoint x: 631, startPoint y: 67, endPoint x: 478, endPoint y: 64, distance: 153.0
click at [478, 64] on tr "filter Year -- Any Year -- 2025 2024 2023 2022 2021 2020 2019 filter Project St…" at bounding box center [743, 75] width 1463 height 36
type input "139"
select select "need to invoice"
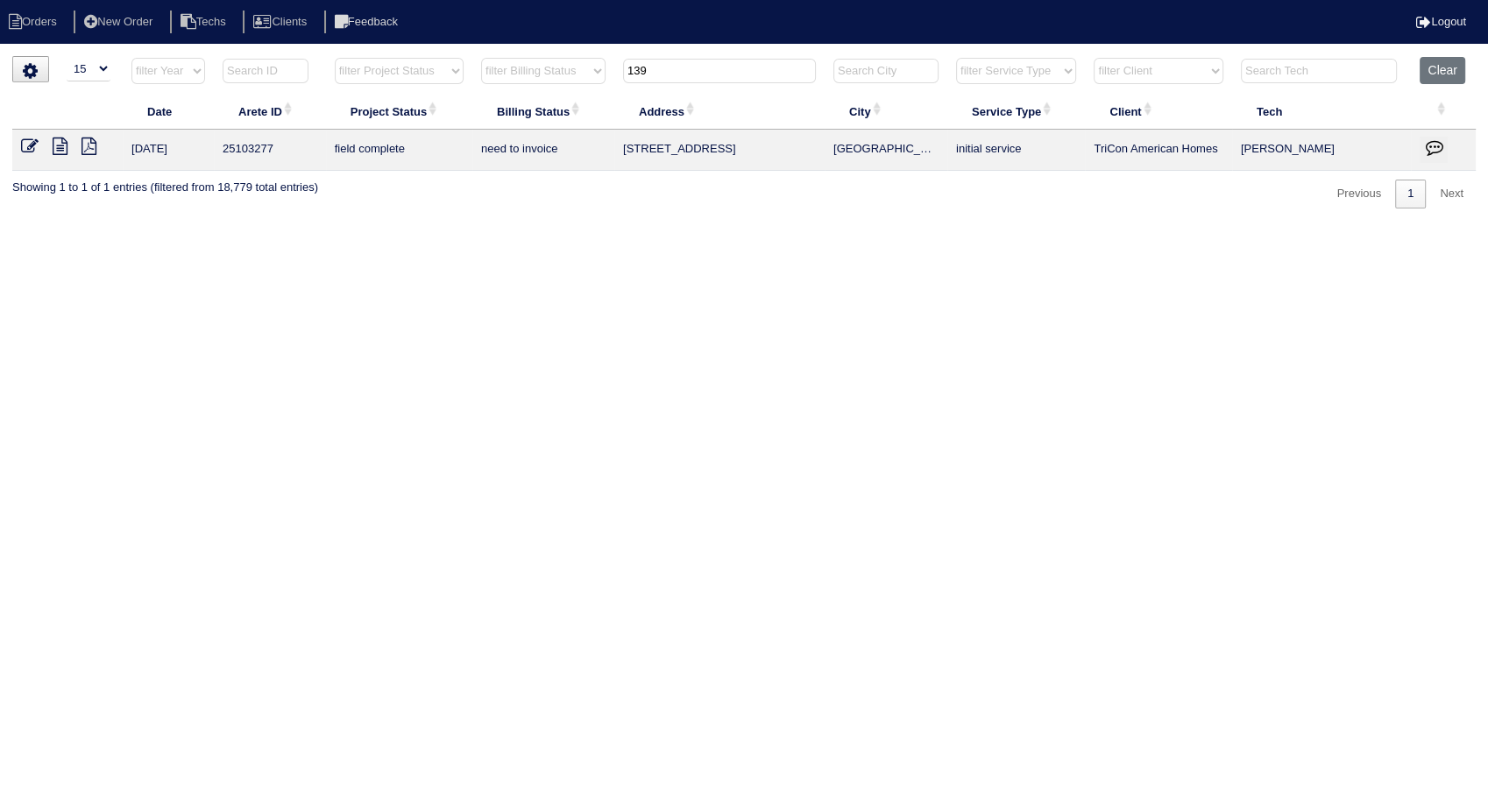
type input "139"
click at [30, 141] on icon at bounding box center [29, 146] width 18 height 18
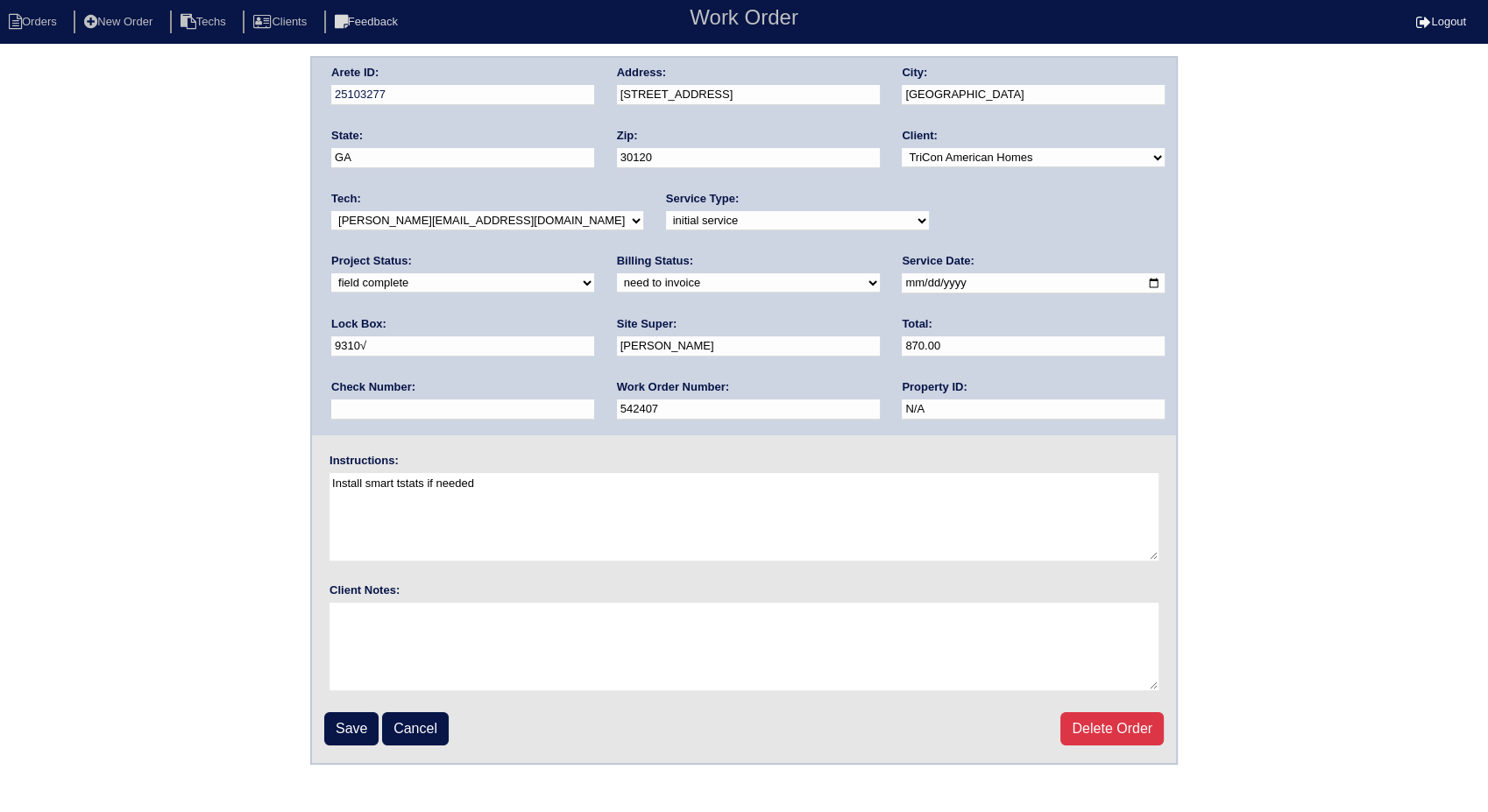
click at [617, 284] on select "need to quote quoted need to invoice invoiced paid warranty purchase order need…" at bounding box center [748, 283] width 262 height 20
select select "invoiced"
click at [617, 273] on select "need to quote quoted need to invoice invoiced paid warranty purchase order need…" at bounding box center [748, 283] width 262 height 20
click at [368, 730] on input "Save" at bounding box center [351, 729] width 54 height 34
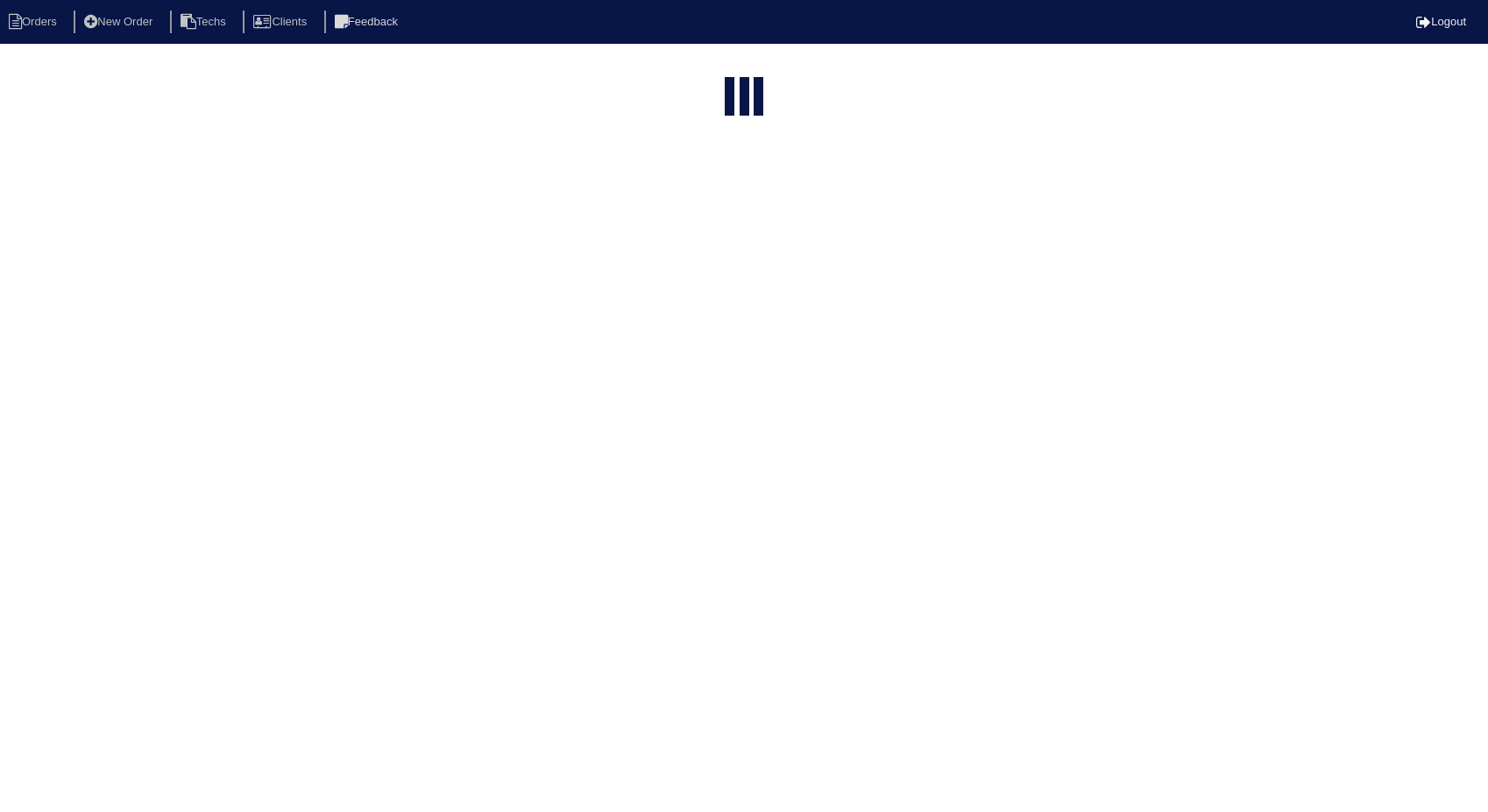
select select "15"
select select "need to invoice"
